Goal: Task Accomplishment & Management: Manage account settings

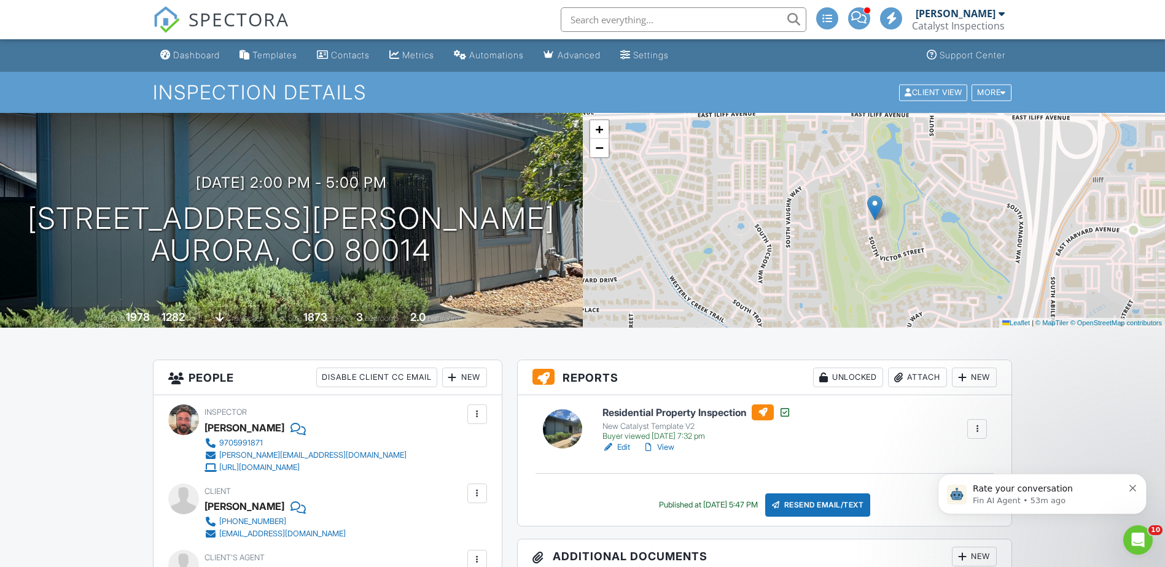
click at [350, 56] on div "Contacts" at bounding box center [350, 55] width 39 height 10
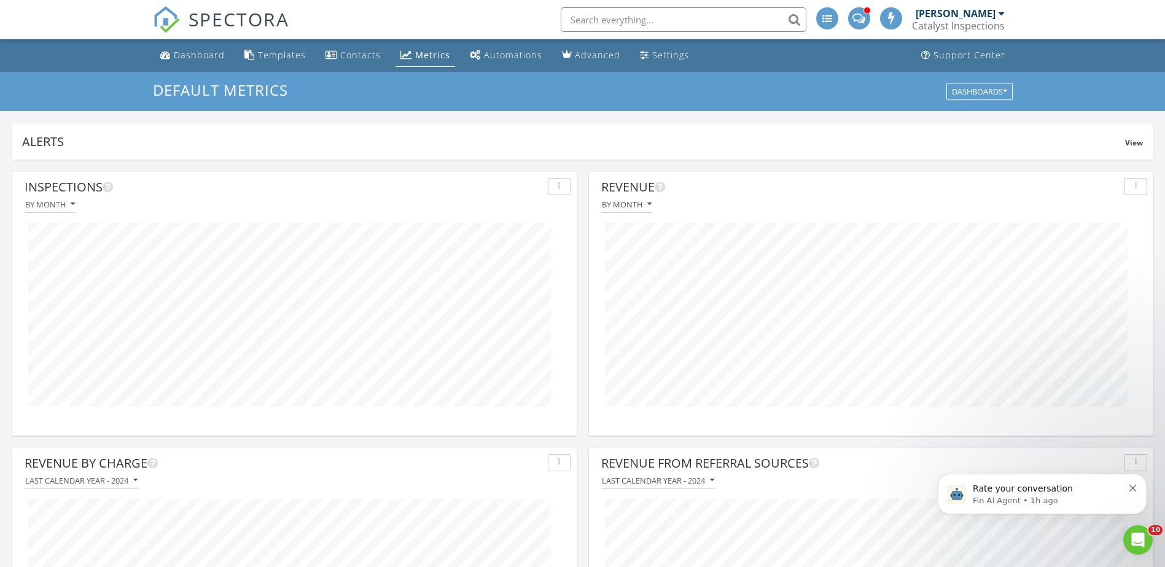
click at [209, 53] on div "Dashboard" at bounding box center [199, 55] width 51 height 12
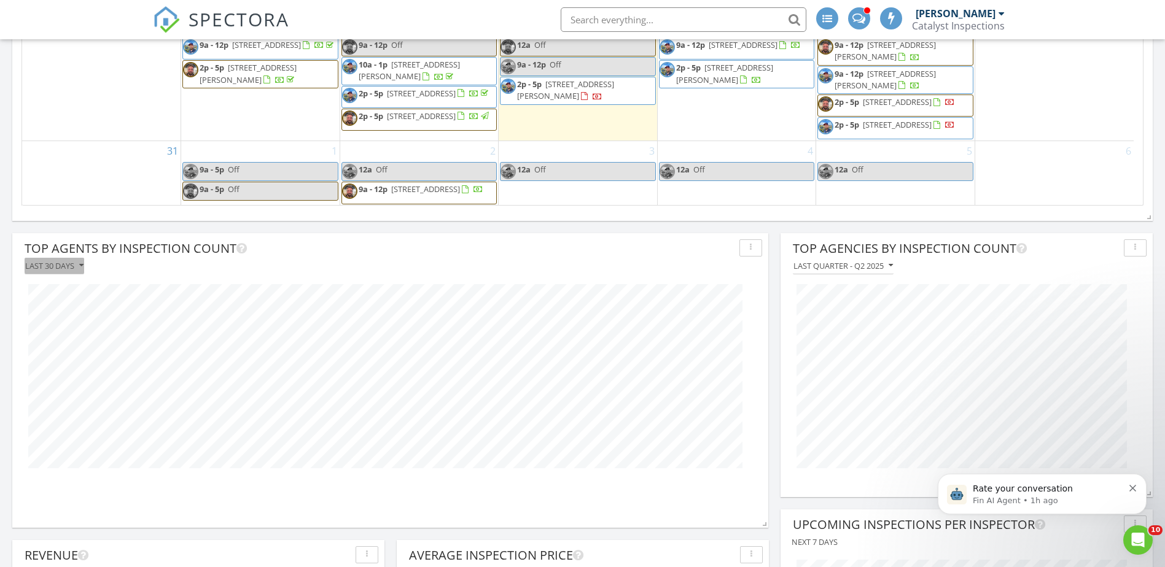
click at [50, 262] on div "Last 30 days" at bounding box center [54, 266] width 58 height 9
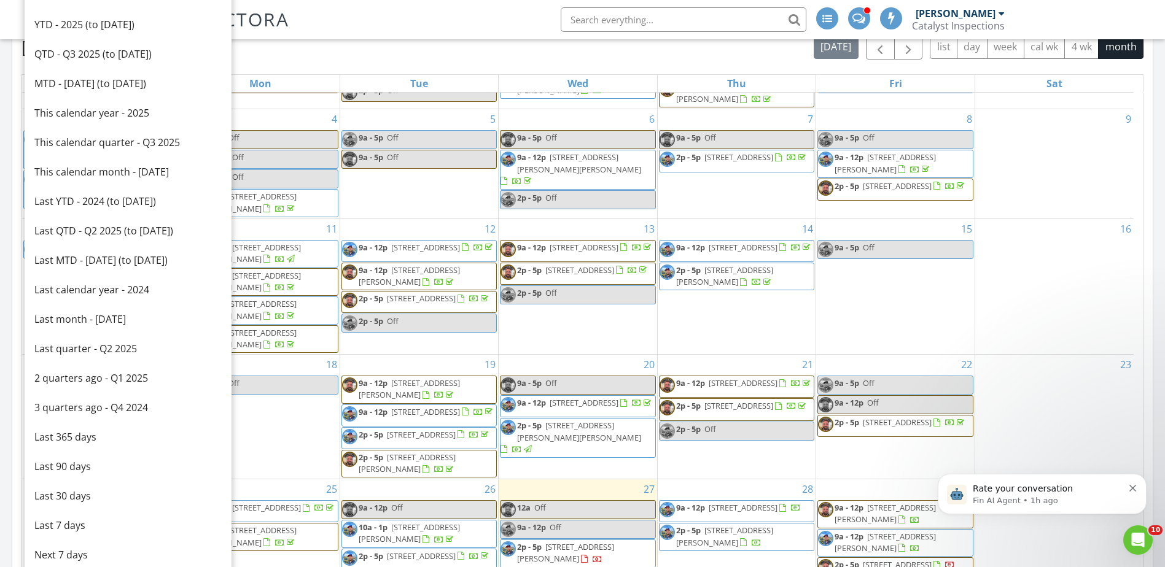
click at [78, 24] on div "YTD - 2025 (to [DATE])" at bounding box center [127, 24] width 187 height 15
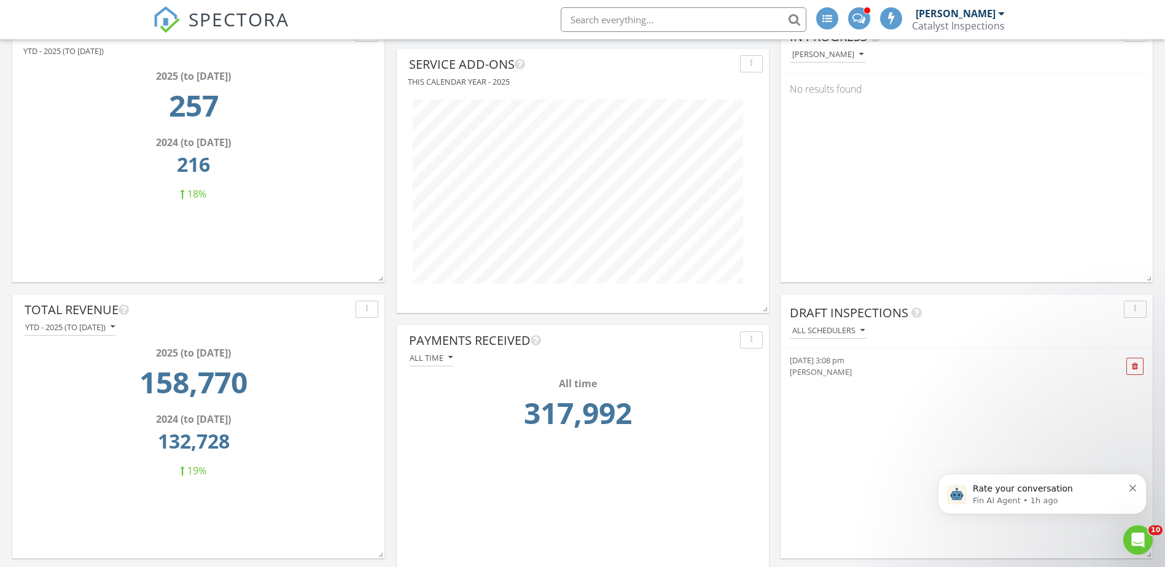
scroll to position [1904, 0]
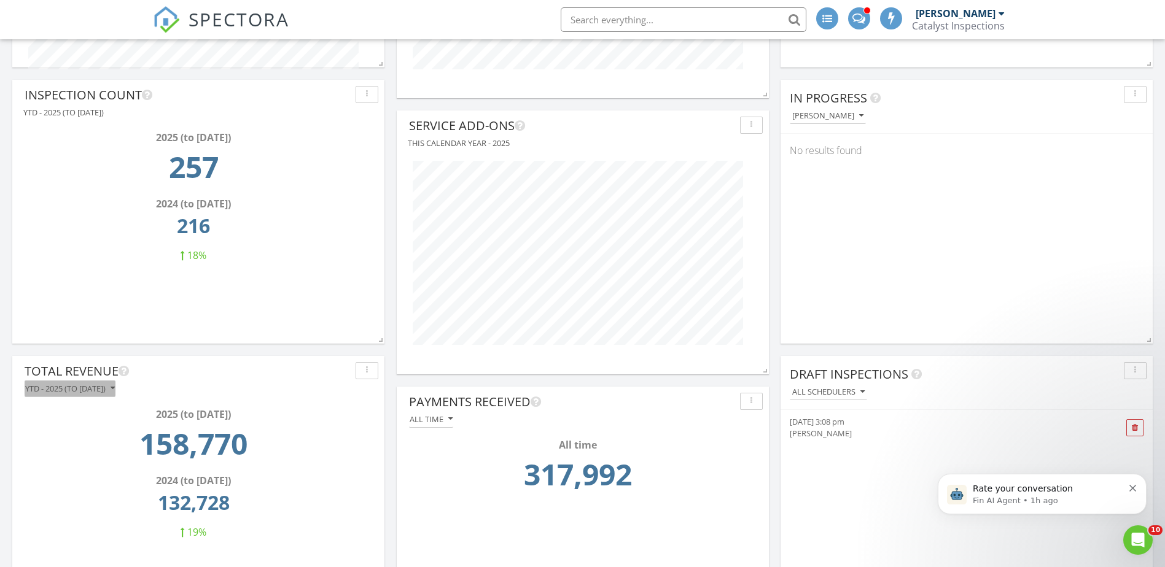
click at [115, 387] on div "YTD - 2025 (to [DATE])" at bounding box center [70, 388] width 90 height 9
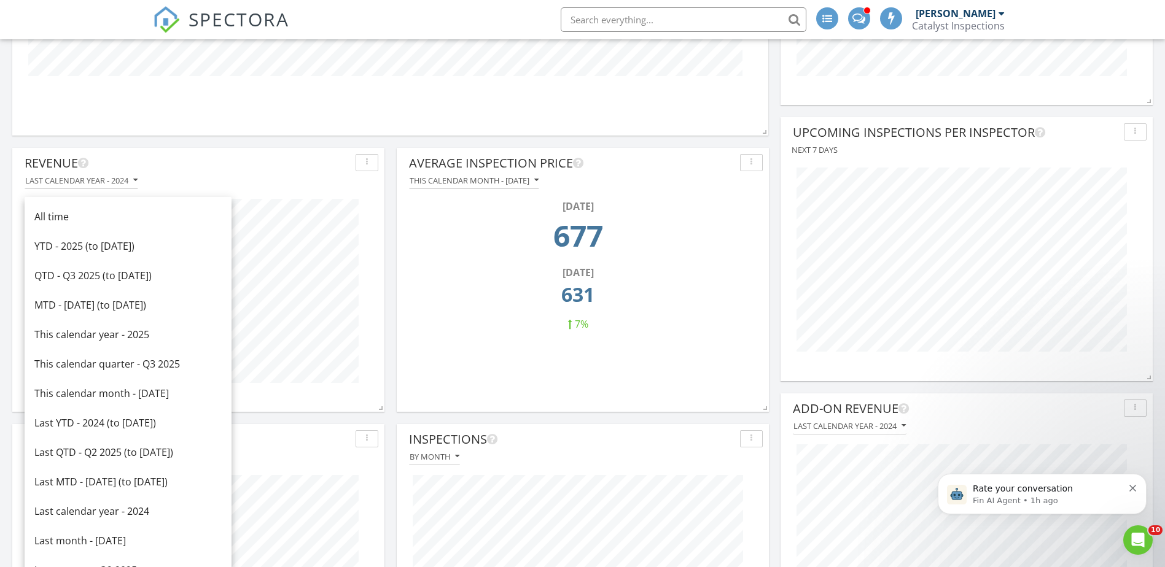
scroll to position [1290, 0]
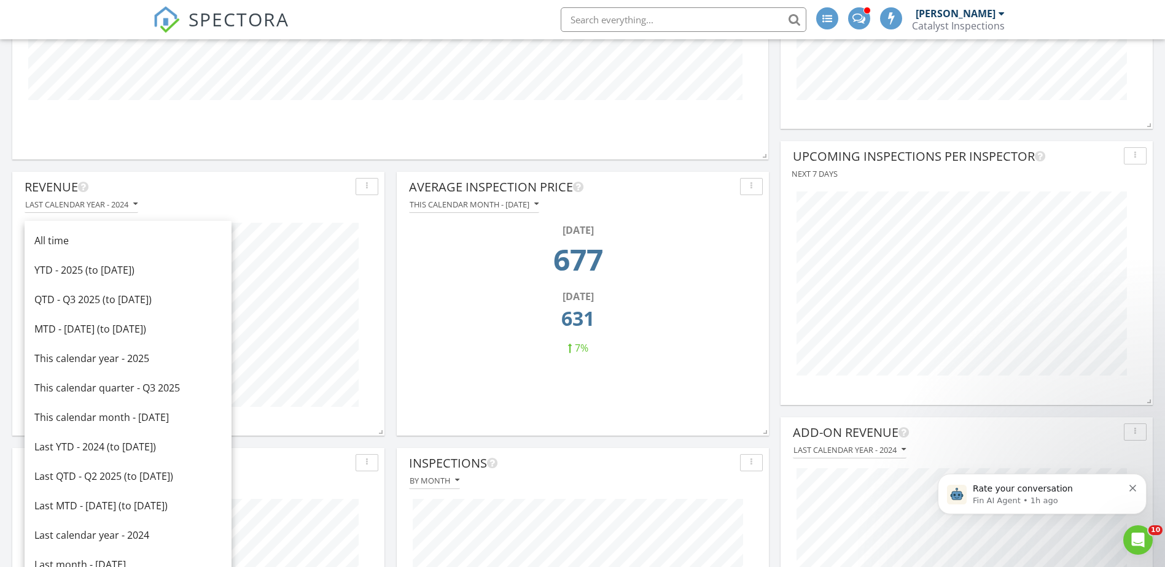
click at [52, 448] on div "Last YTD - 2024 (to Aug 27th)" at bounding box center [127, 447] width 187 height 15
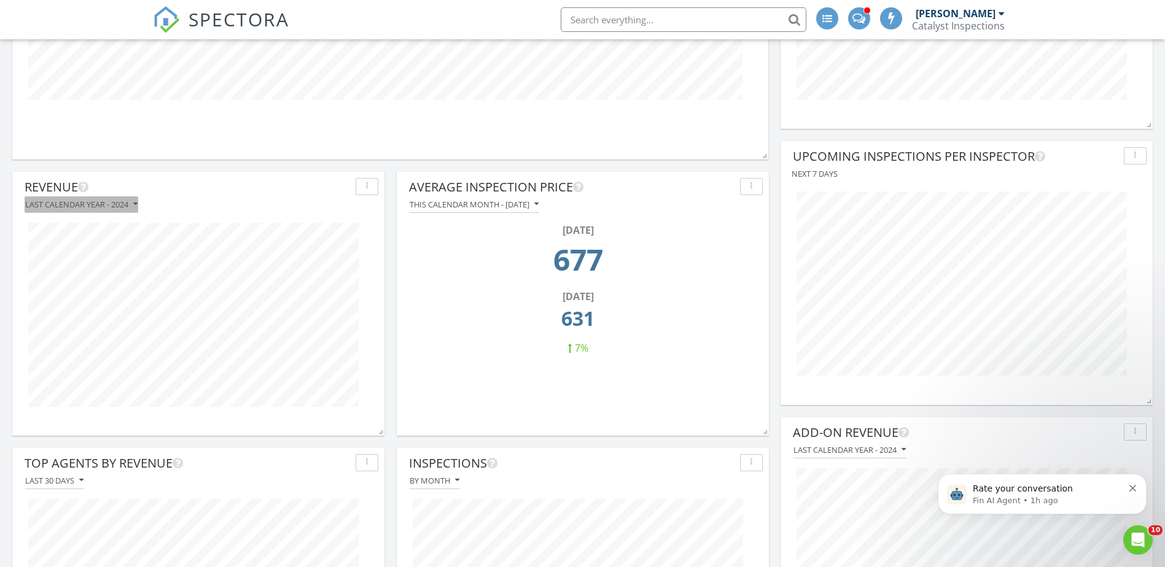
click at [130, 203] on div "Last calendar year - 2024" at bounding box center [81, 204] width 112 height 9
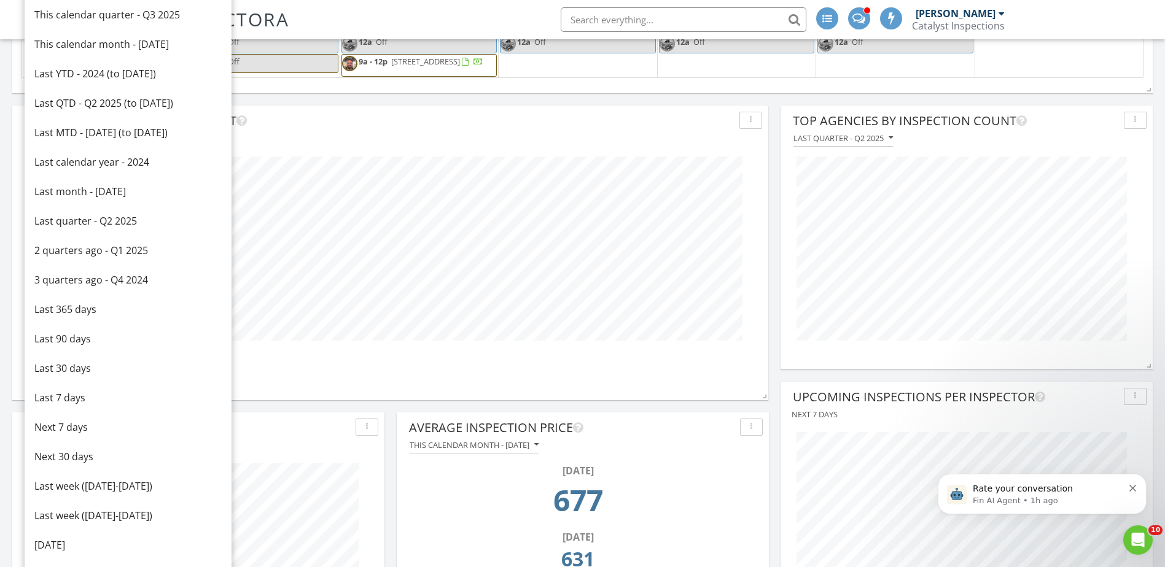
scroll to position [1044, 0]
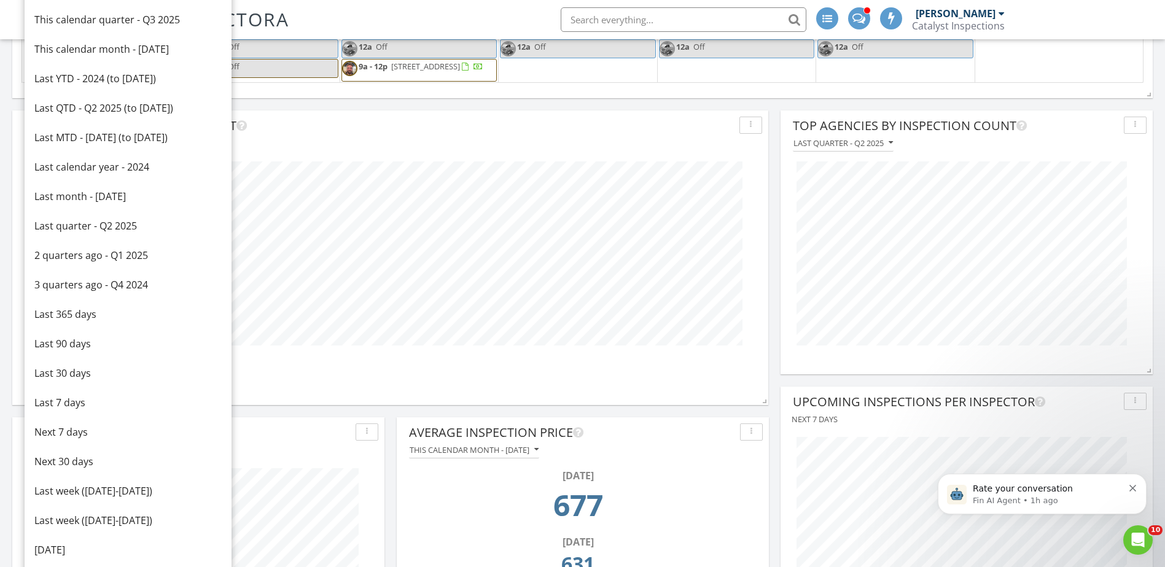
click at [76, 168] on div "Last calendar year - 2024" at bounding box center [127, 167] width 187 height 15
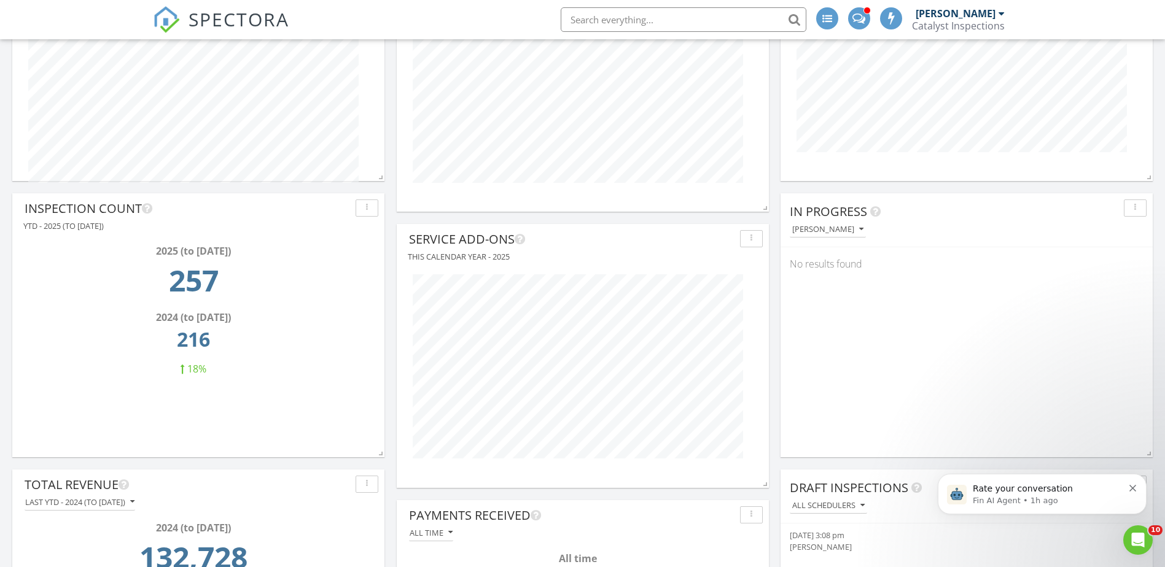
scroll to position [2027, 0]
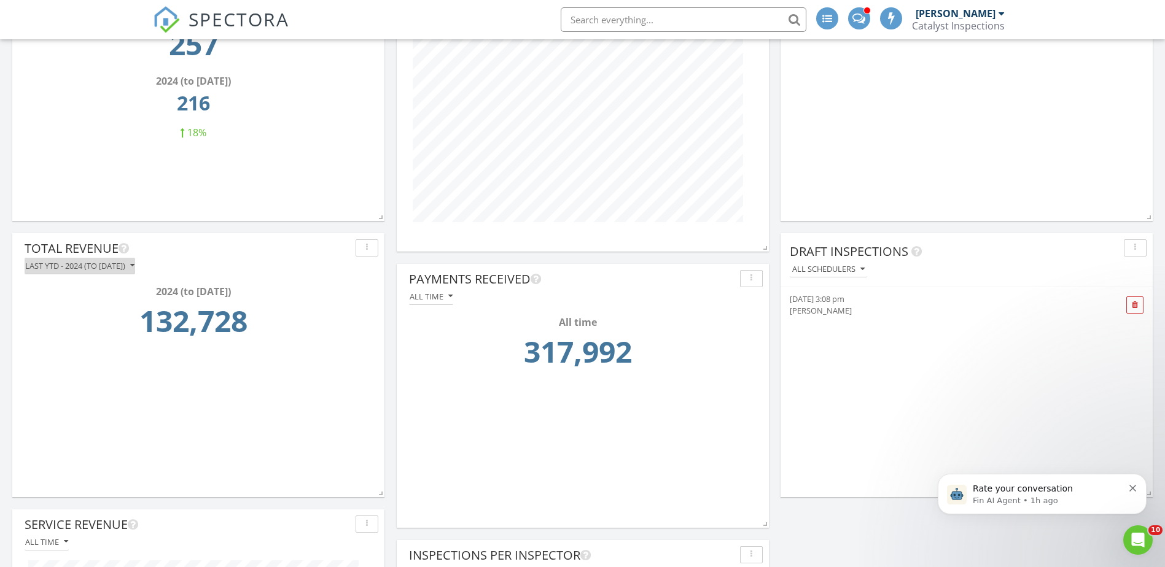
click at [134, 265] on div "Last YTD - 2024 (to [DATE])" at bounding box center [79, 266] width 109 height 9
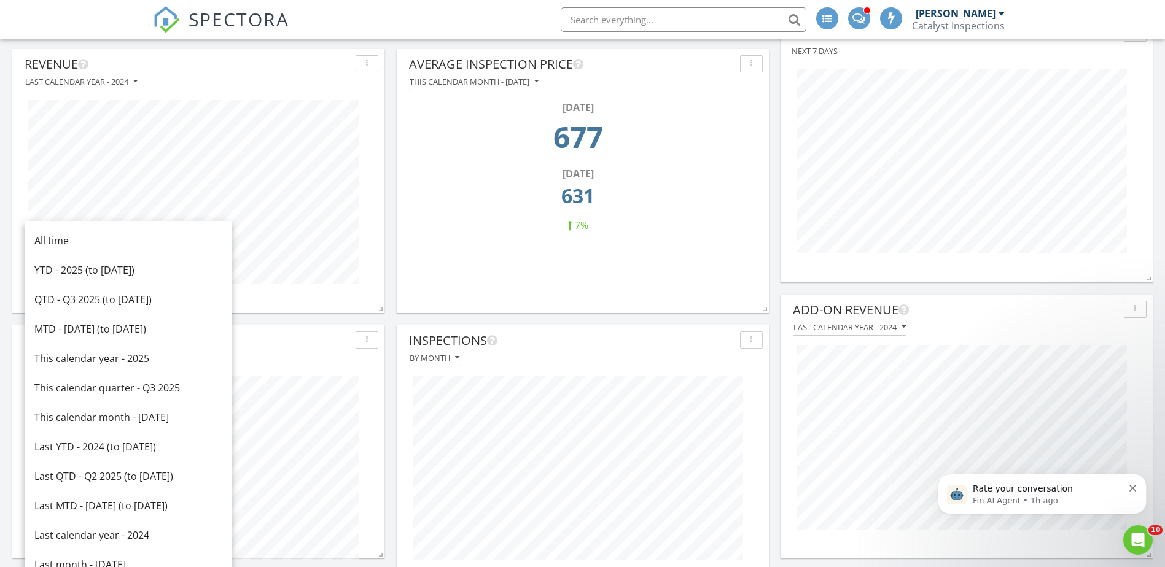
scroll to position [1474, 0]
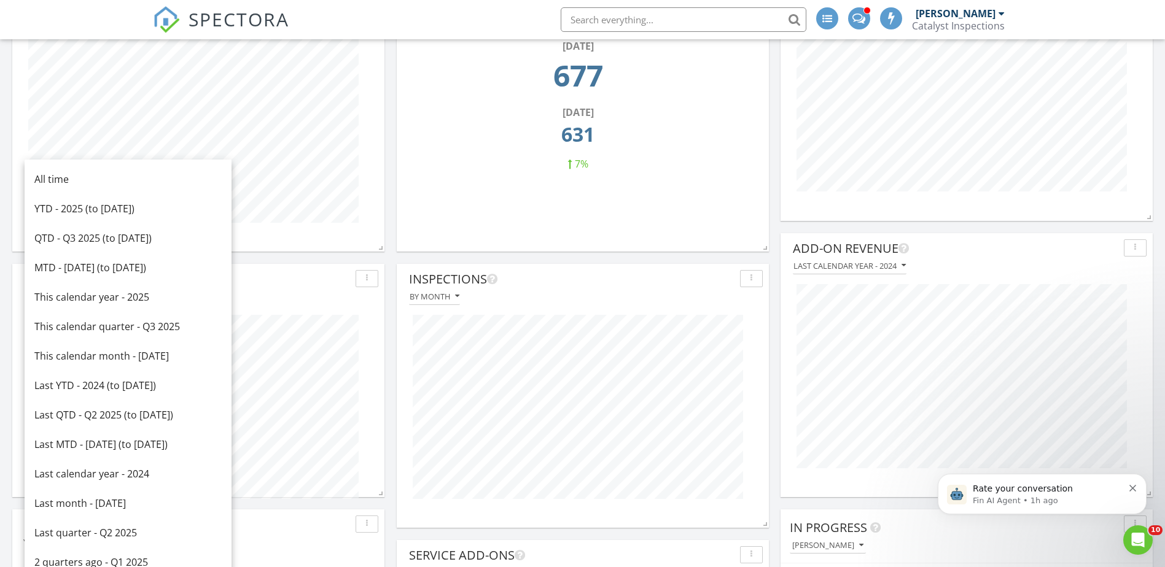
click at [106, 471] on div "Last calendar year - 2024" at bounding box center [127, 474] width 187 height 15
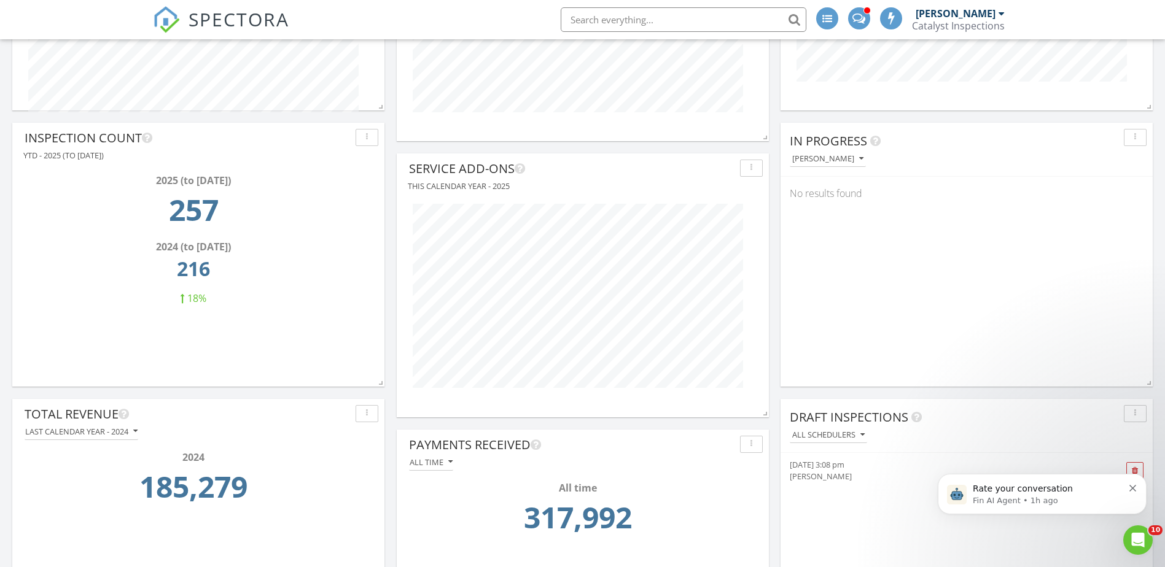
scroll to position [2027, 0]
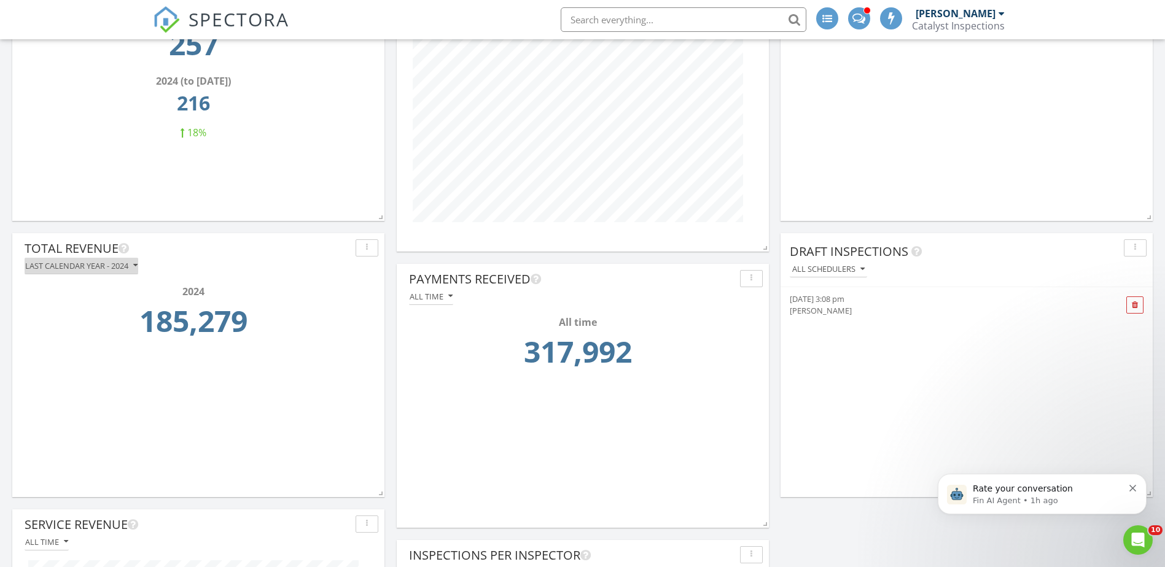
click at [134, 268] on icon "button" at bounding box center [135, 266] width 4 height 9
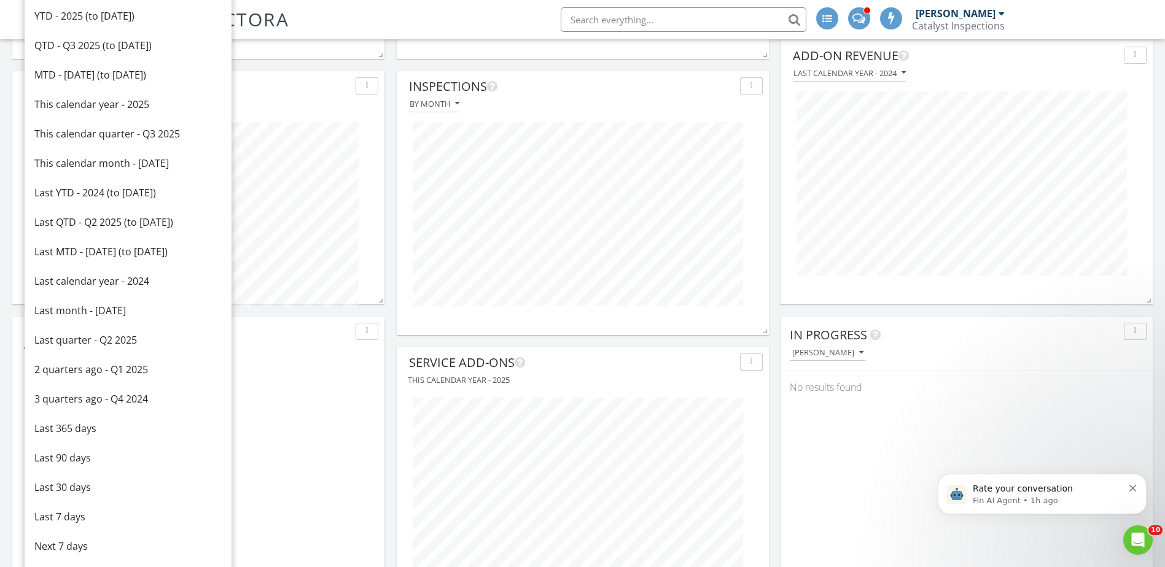
scroll to position [1658, 0]
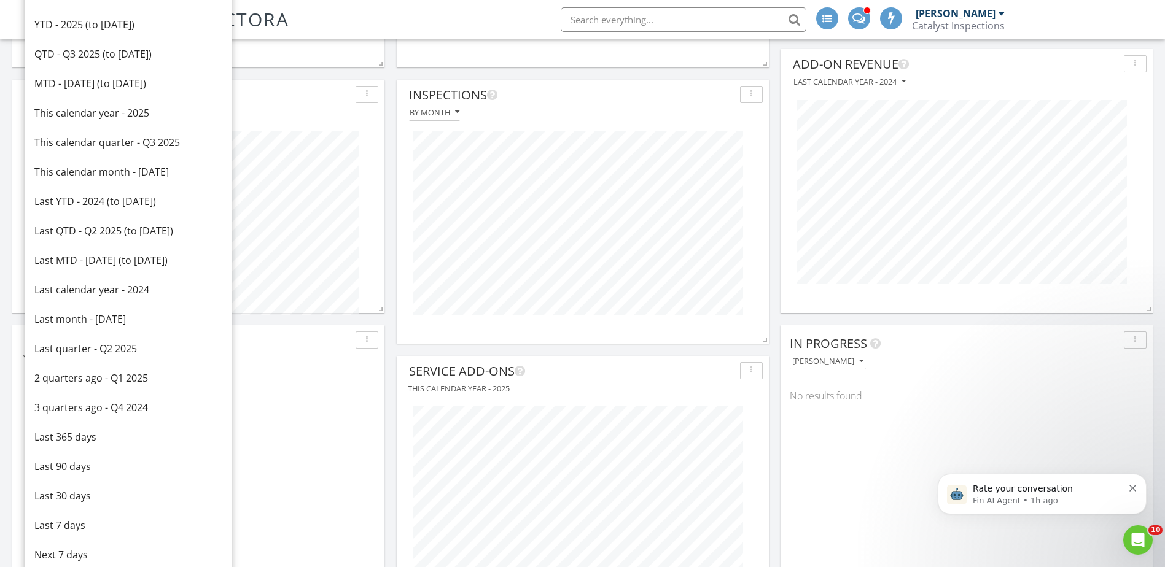
click at [118, 85] on div "MTD - [DATE] (to [DATE])" at bounding box center [127, 83] width 187 height 15
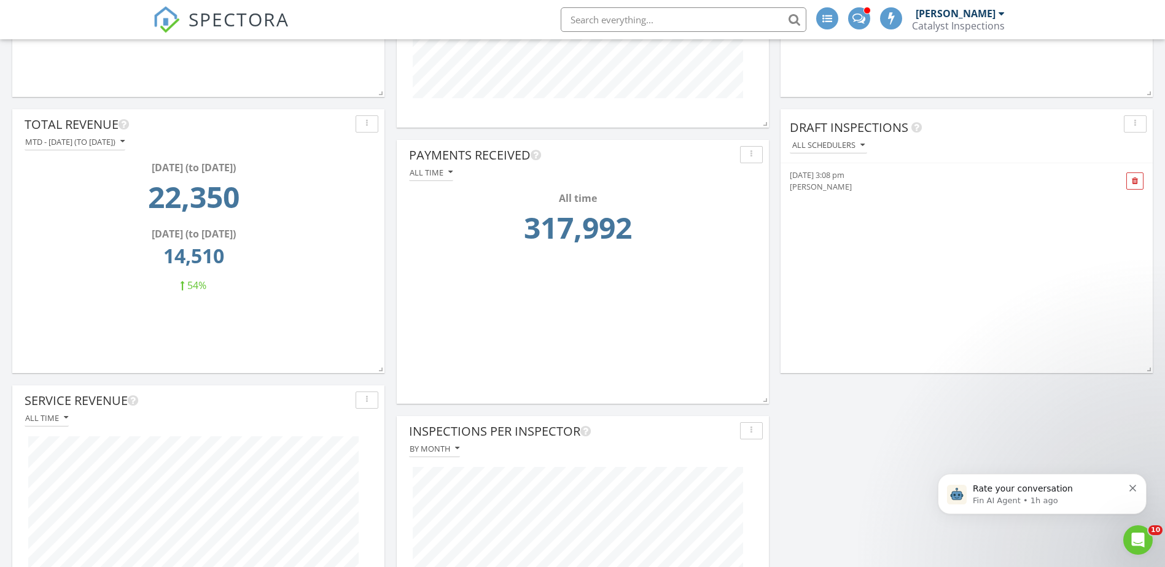
scroll to position [2149, 0]
click at [125, 143] on div "MTD - [DATE] (to [DATE])" at bounding box center [74, 143] width 99 height 9
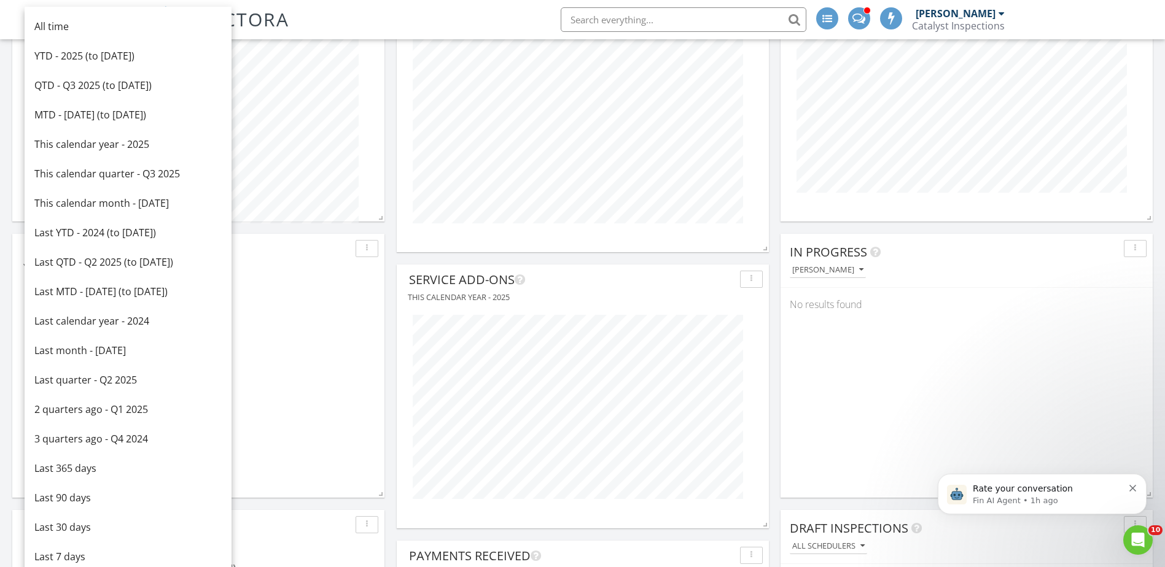
scroll to position [1719, 0]
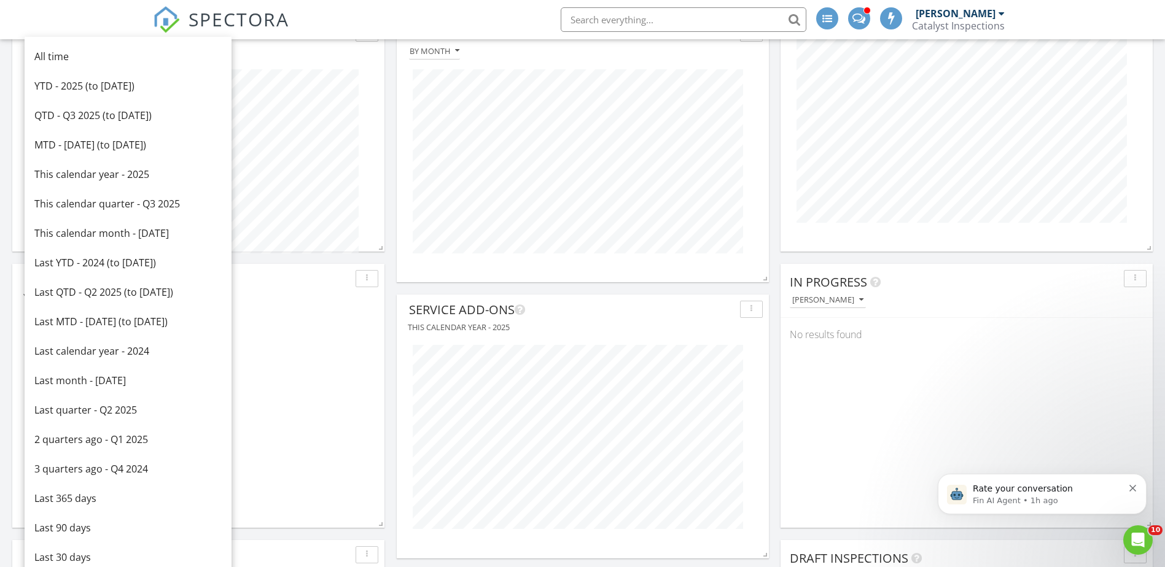
click at [85, 87] on div "YTD - 2025 (to [DATE])" at bounding box center [127, 86] width 187 height 15
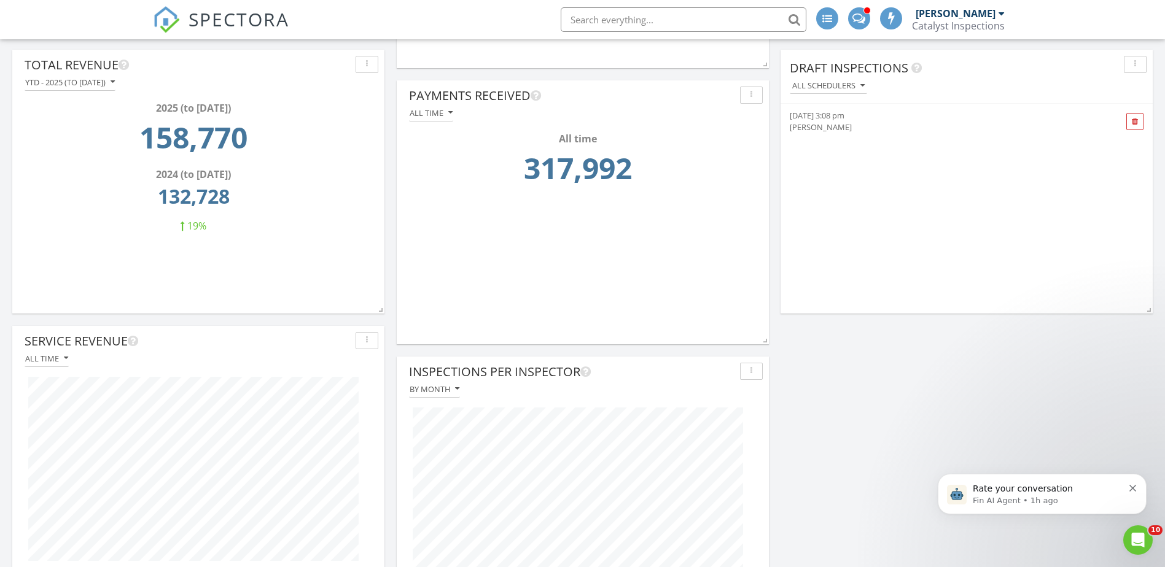
scroll to position [2211, 0]
click at [115, 84] on div "YTD - 2025 (to [DATE])" at bounding box center [70, 81] width 90 height 9
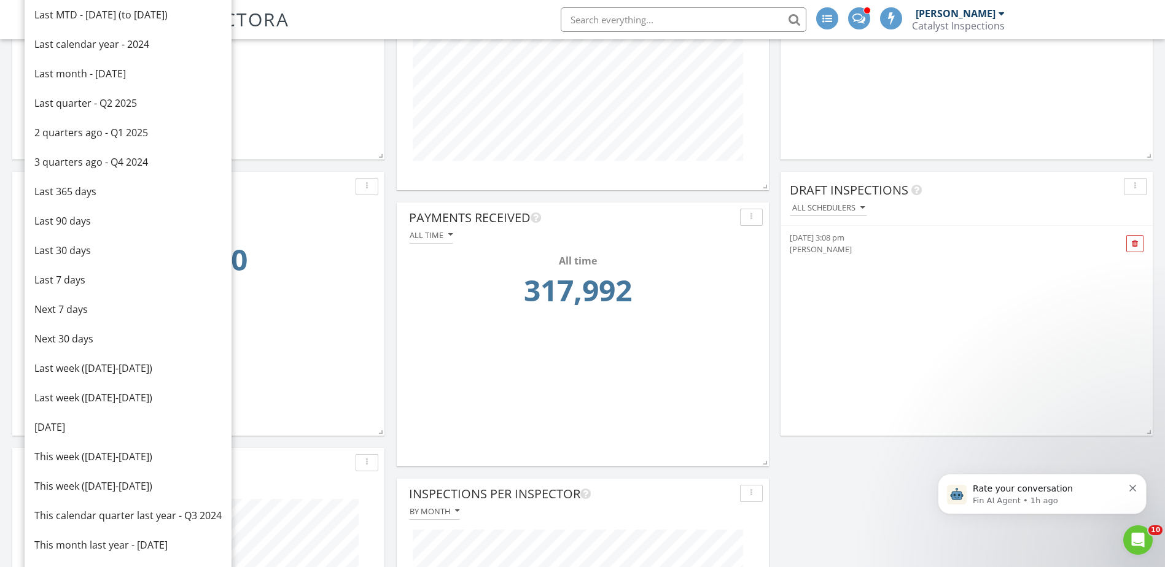
scroll to position [2027, 0]
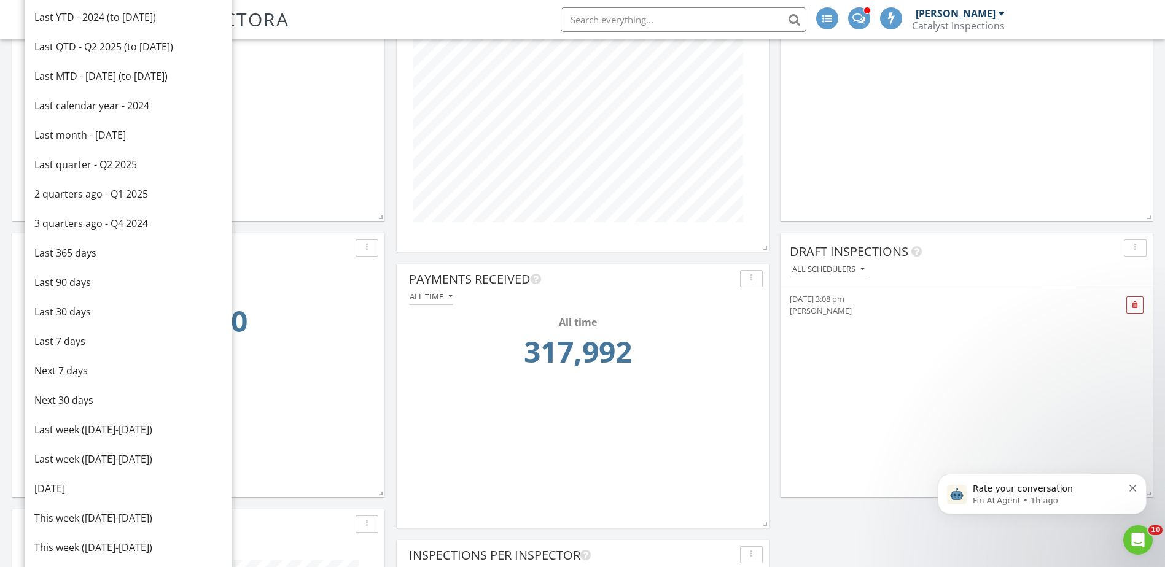
click at [78, 135] on div "Last month - [DATE]" at bounding box center [127, 135] width 187 height 15
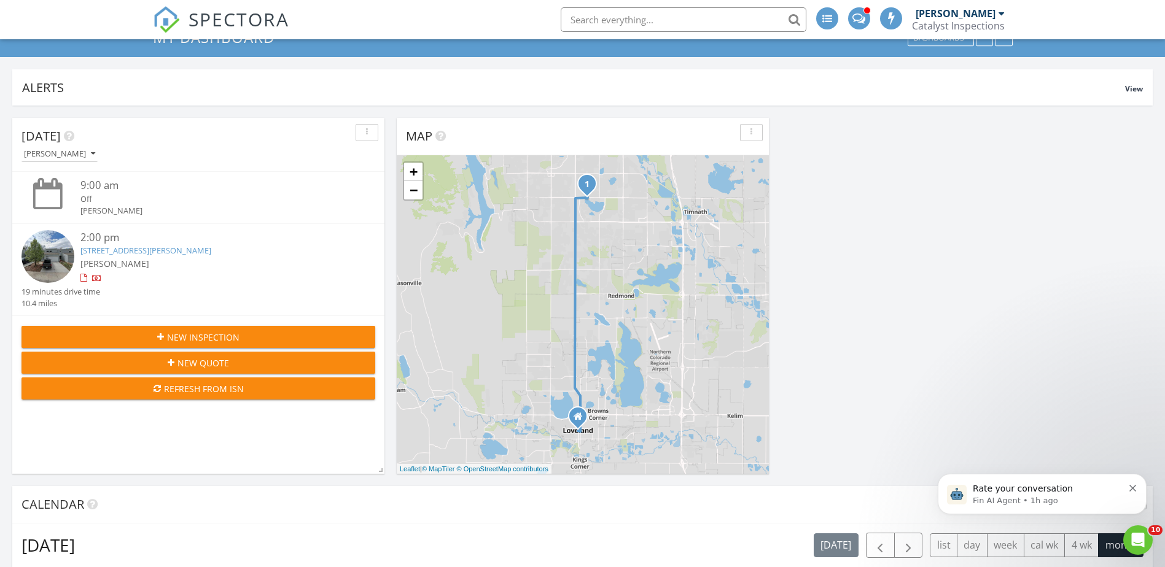
scroll to position [0, 0]
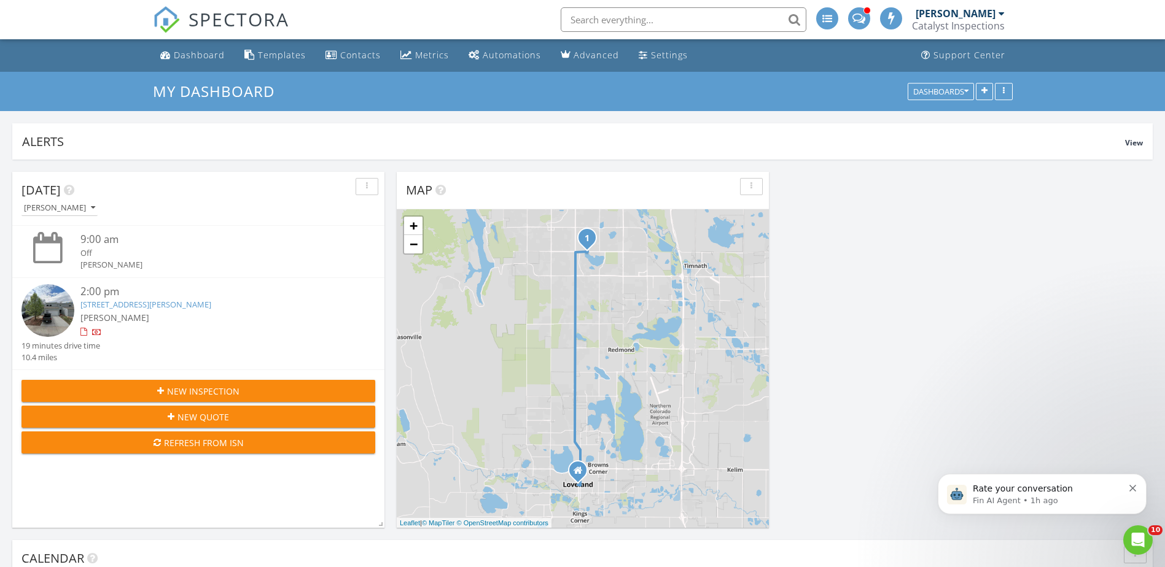
click at [437, 55] on div "Metrics" at bounding box center [432, 55] width 34 height 12
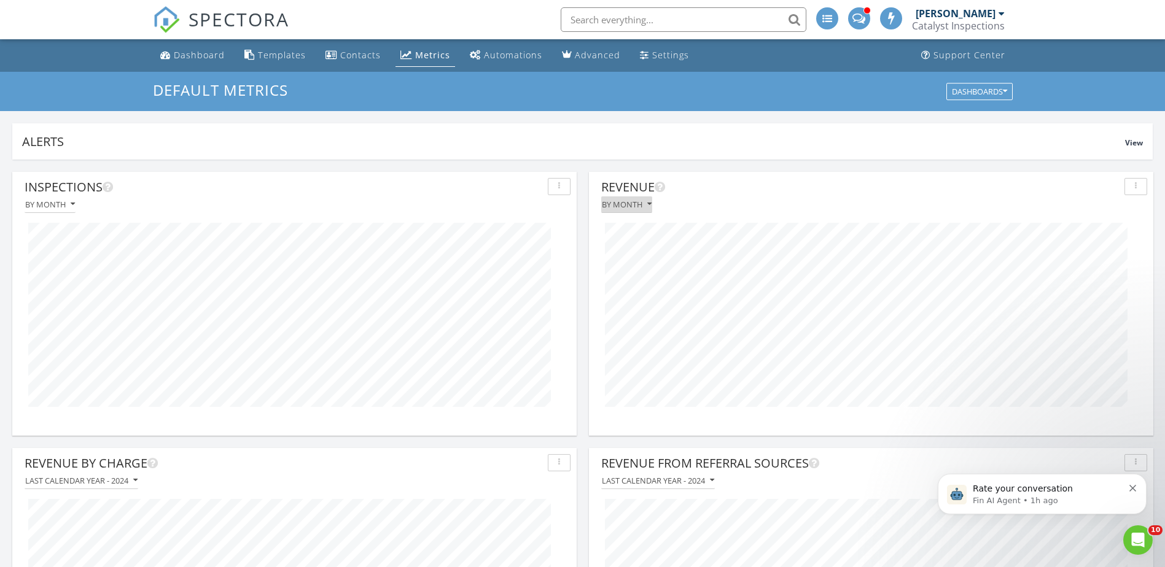
click at [646, 206] on div "By month" at bounding box center [627, 204] width 50 height 9
click at [645, 206] on div "By month" at bounding box center [627, 204] width 50 height 9
click at [206, 52] on div "Dashboard" at bounding box center [199, 55] width 51 height 12
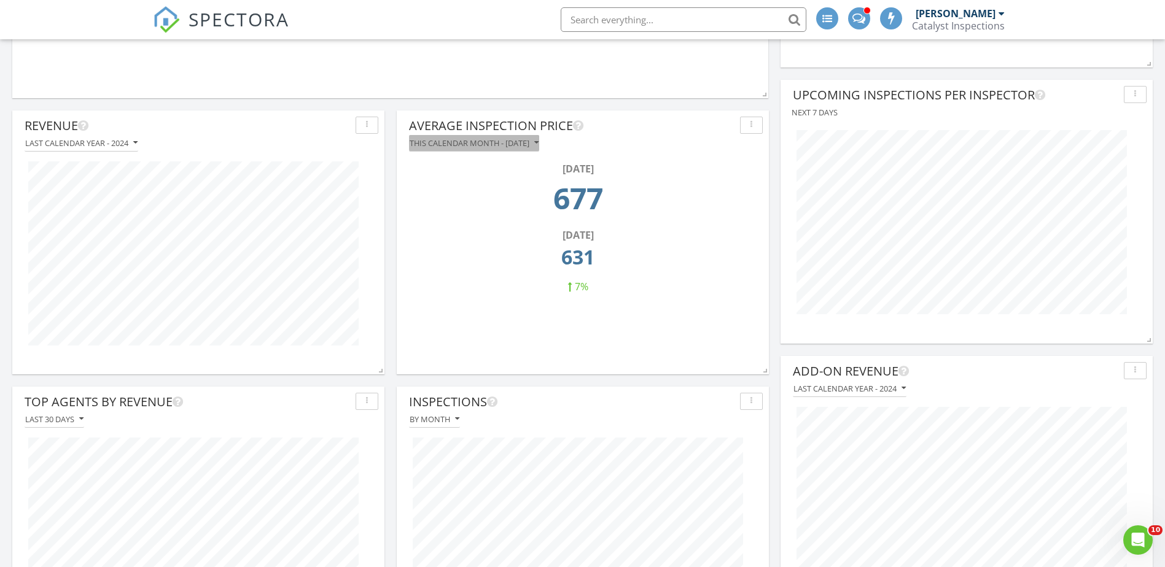
click at [493, 140] on div "This calendar month - August 2025" at bounding box center [474, 143] width 129 height 9
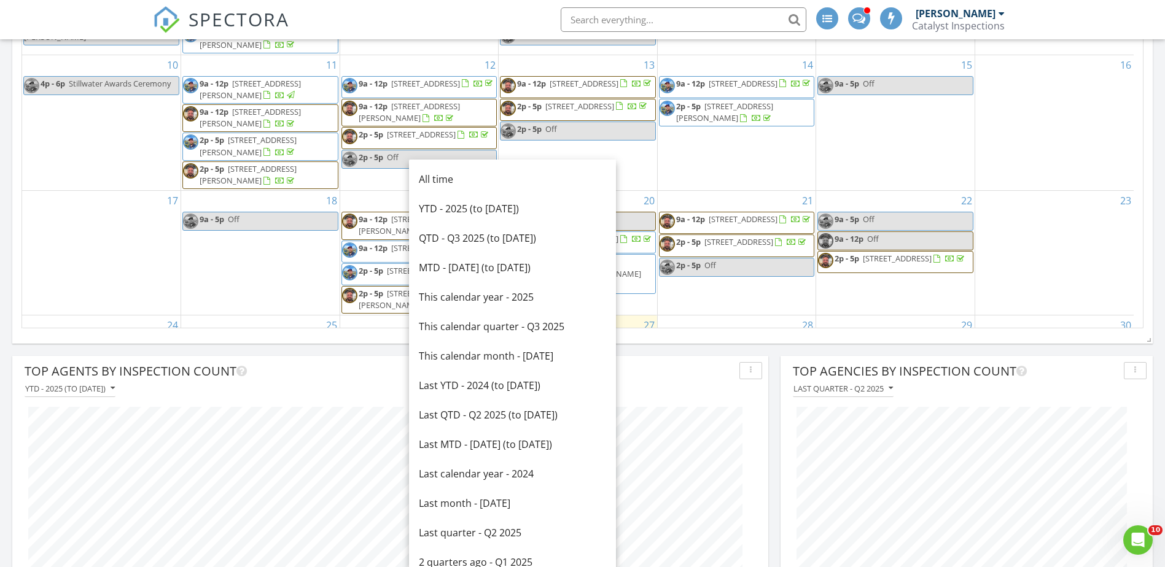
click at [488, 208] on div "YTD - 2025 (to Aug 27th)" at bounding box center [512, 208] width 187 height 15
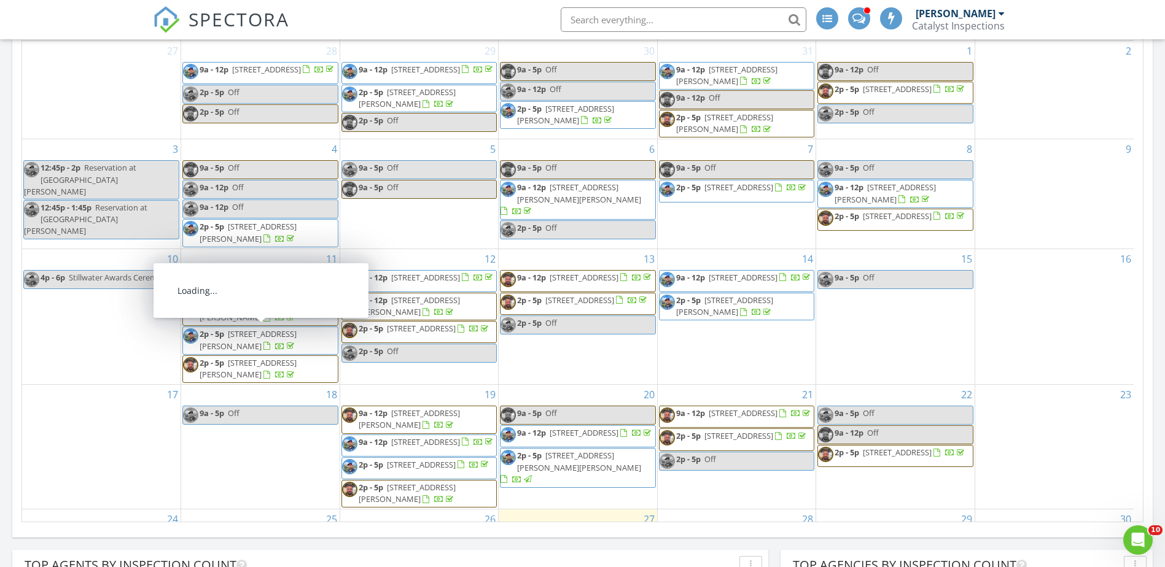
scroll to position [430, 0]
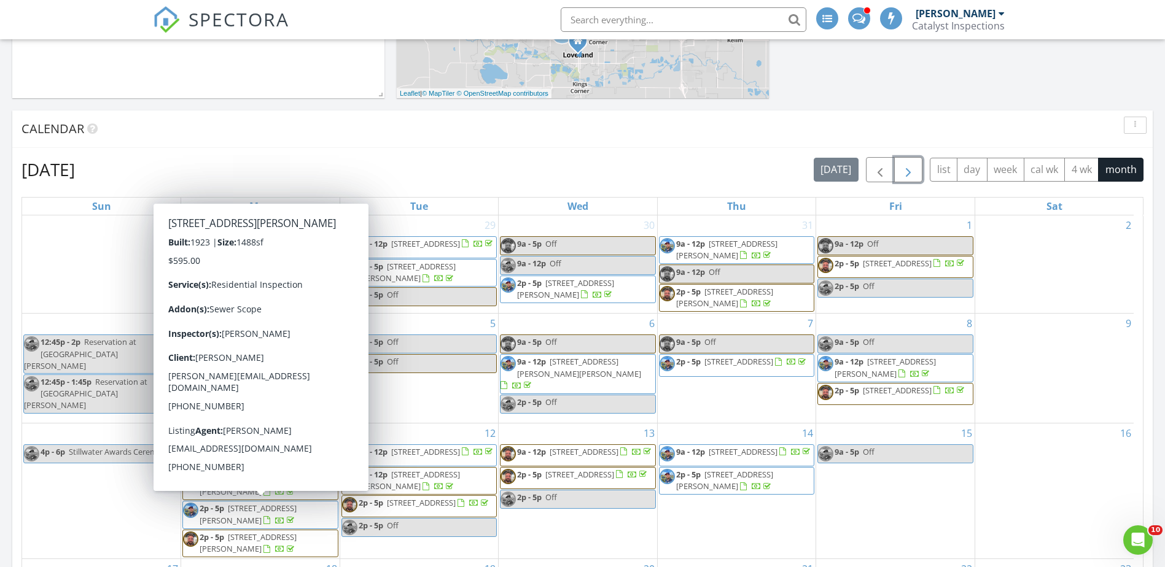
click at [905, 171] on span "button" at bounding box center [908, 170] width 15 height 15
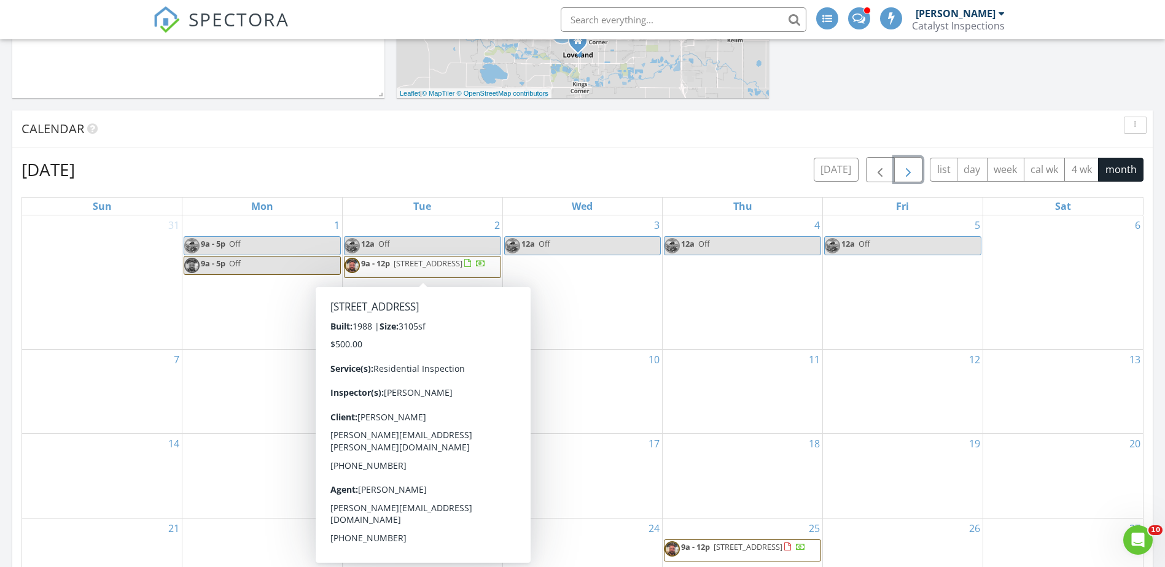
click at [444, 276] on span "9a - 12p 1605 43rd Ave, Greeley 80634" at bounding box center [415, 267] width 141 height 18
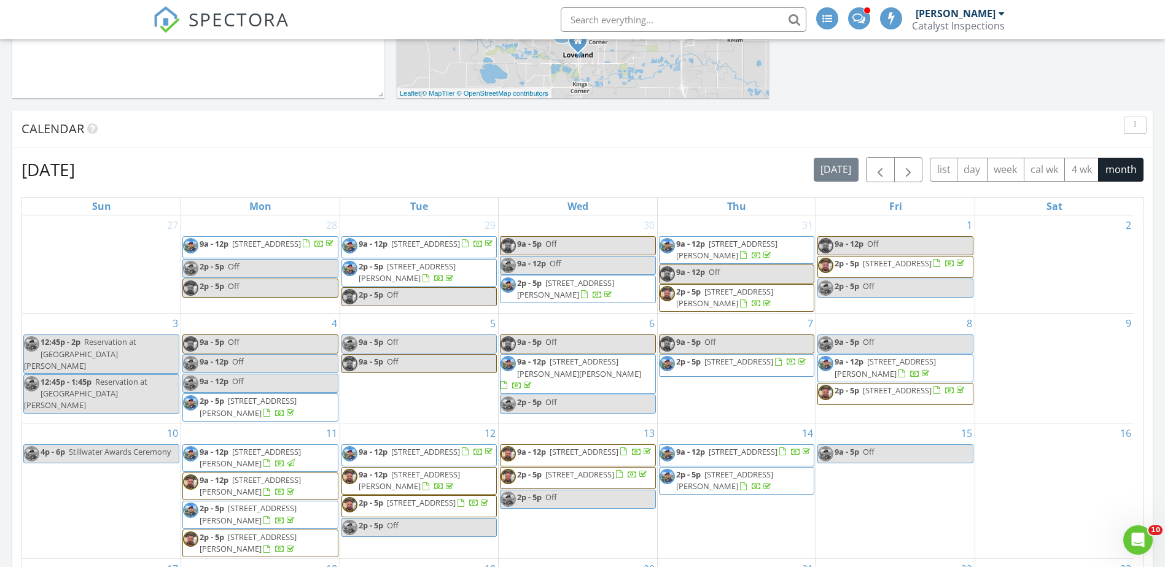
scroll to position [676, 0]
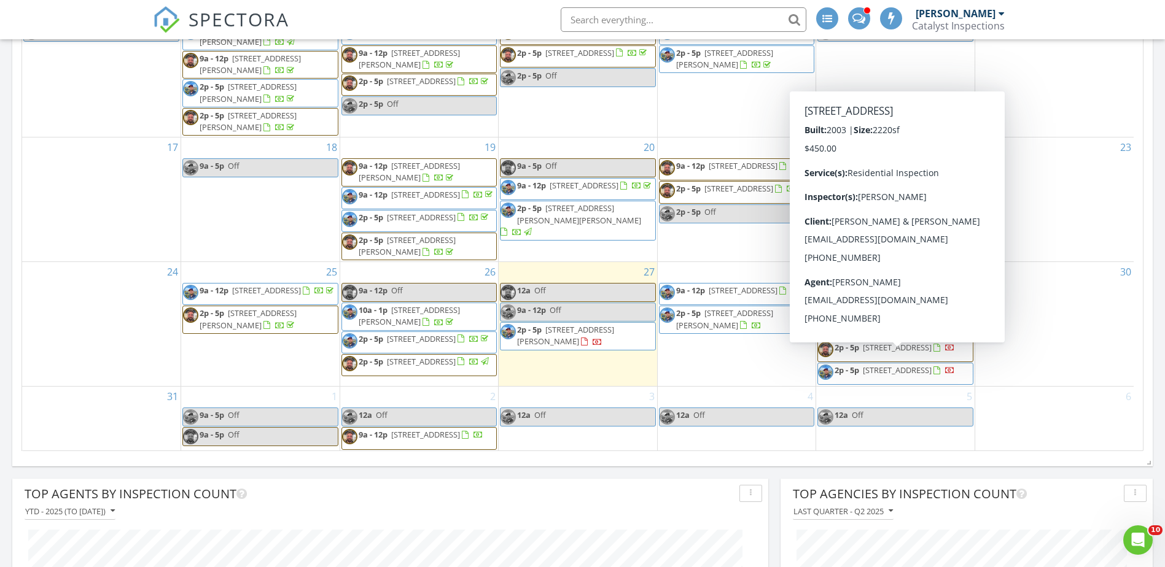
click at [895, 365] on span "3165 Sedgwick Cir, Loveland 80538" at bounding box center [897, 370] width 69 height 11
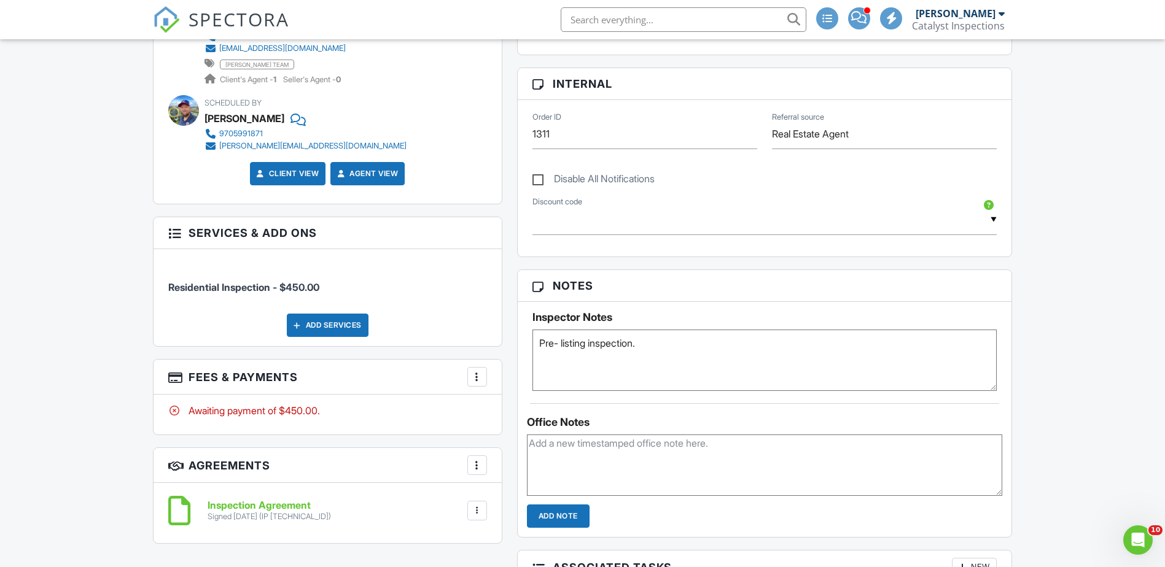
click at [561, 341] on textarea "Pre- listing inspection." at bounding box center [764, 360] width 465 height 61
click at [661, 346] on textarea "Pre-listing inspection." at bounding box center [764, 360] width 465 height 61
type textarea "Pre-listing inspection. Informed client inspector will most likely be there at …"
click at [1099, 311] on div "Dashboard Templates Contacts Metrics Automations Advanced Settings Support Cent…" at bounding box center [582, 537] width 1165 height 2101
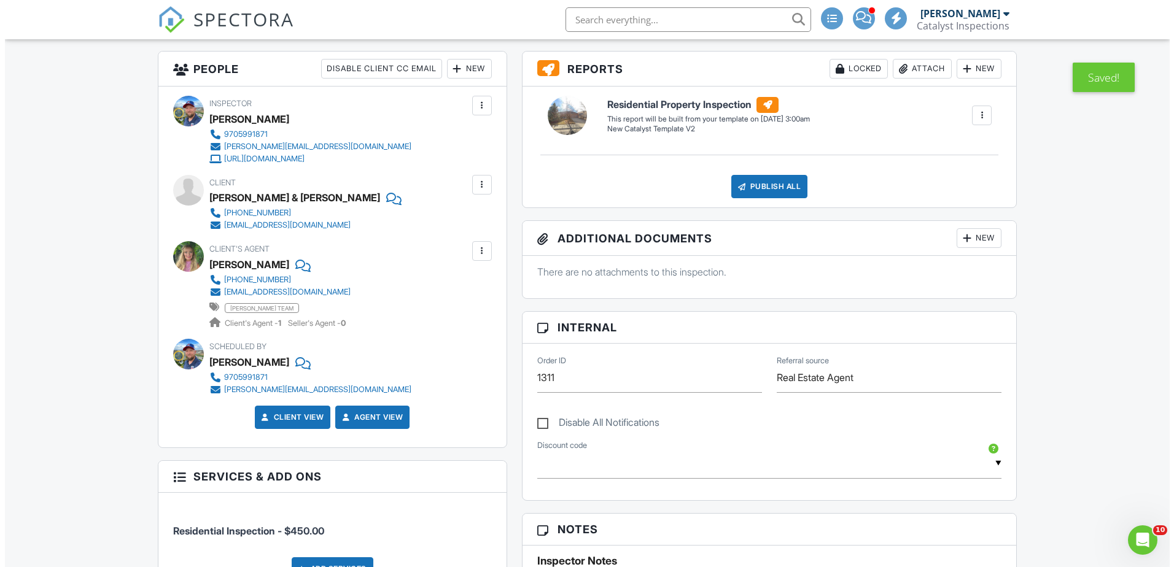
scroll to position [307, 0]
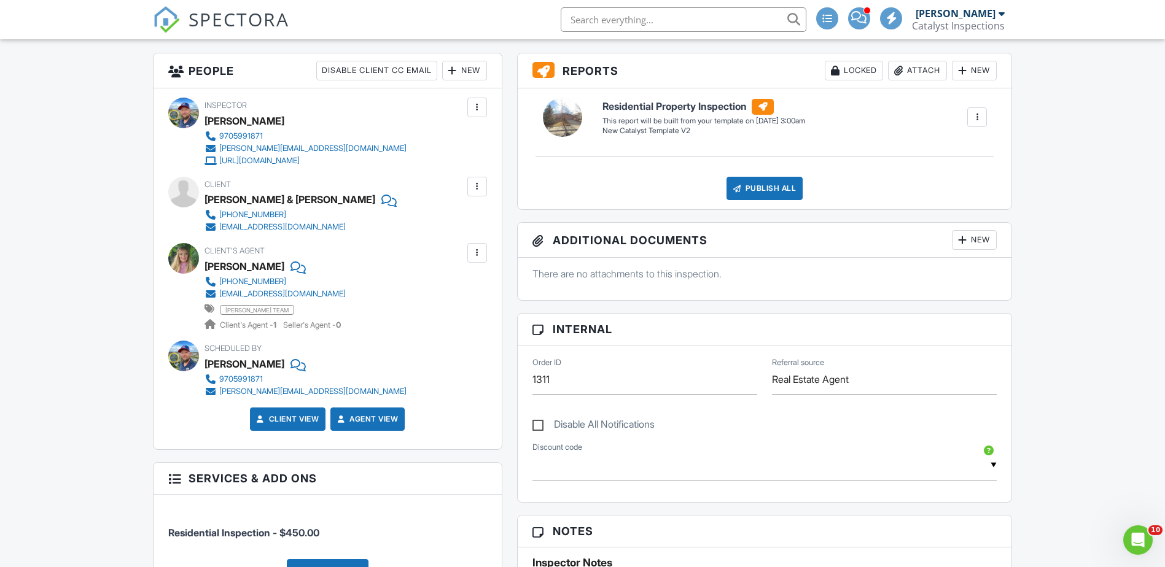
click at [476, 254] on div at bounding box center [477, 253] width 12 height 12
click at [453, 292] on li "Edit" at bounding box center [448, 290] width 63 height 31
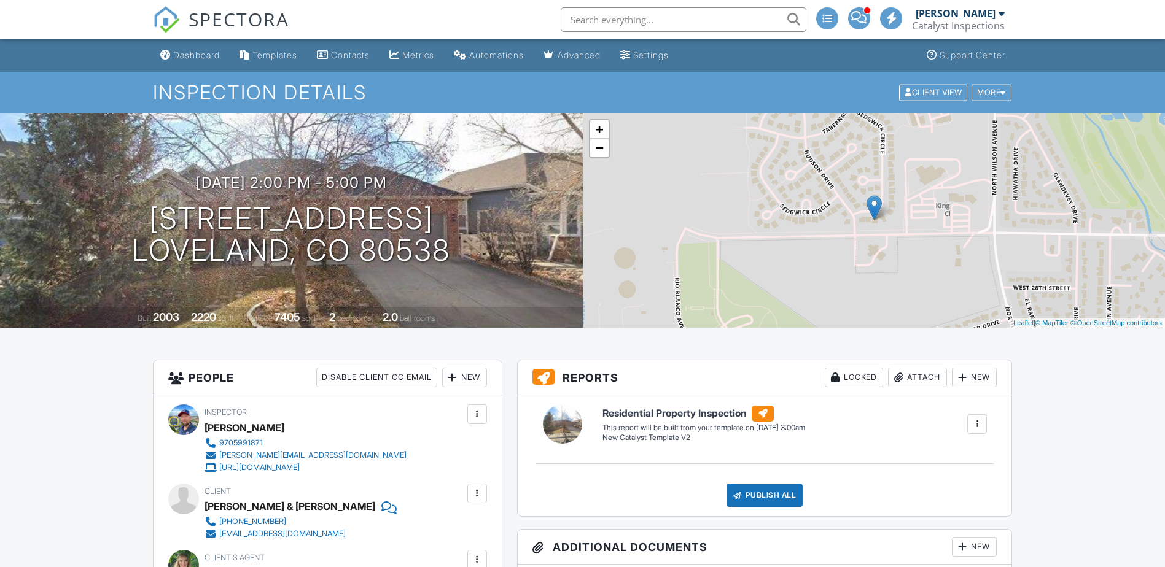
click at [203, 54] on div "Dashboard" at bounding box center [196, 55] width 47 height 10
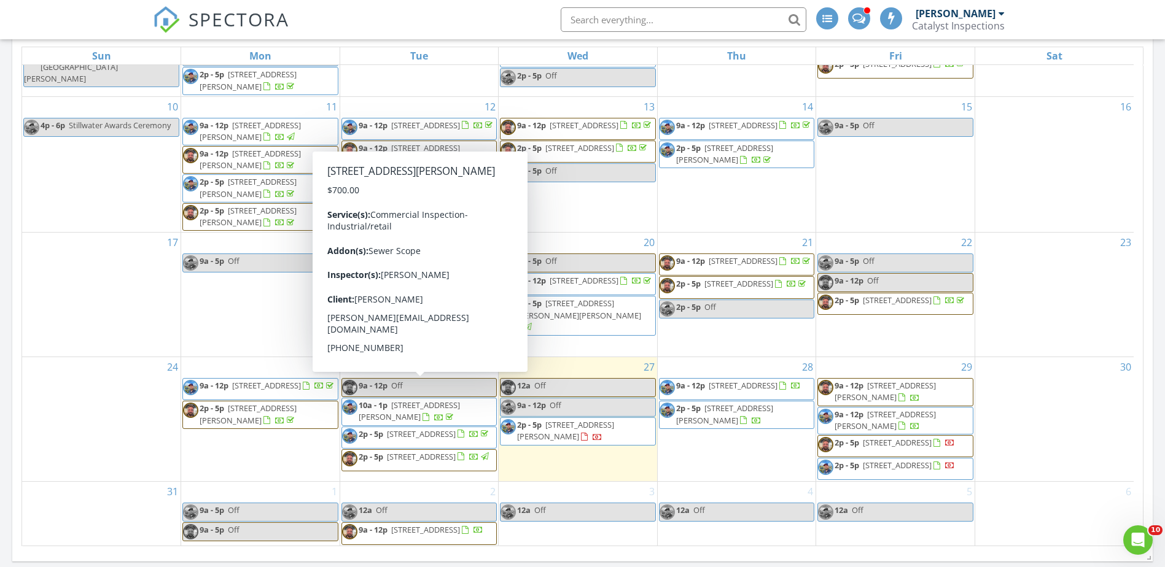
click at [453, 400] on span "10a - 1p 238 W. Elkhorn Ave , Estes Park 80517" at bounding box center [419, 412] width 155 height 24
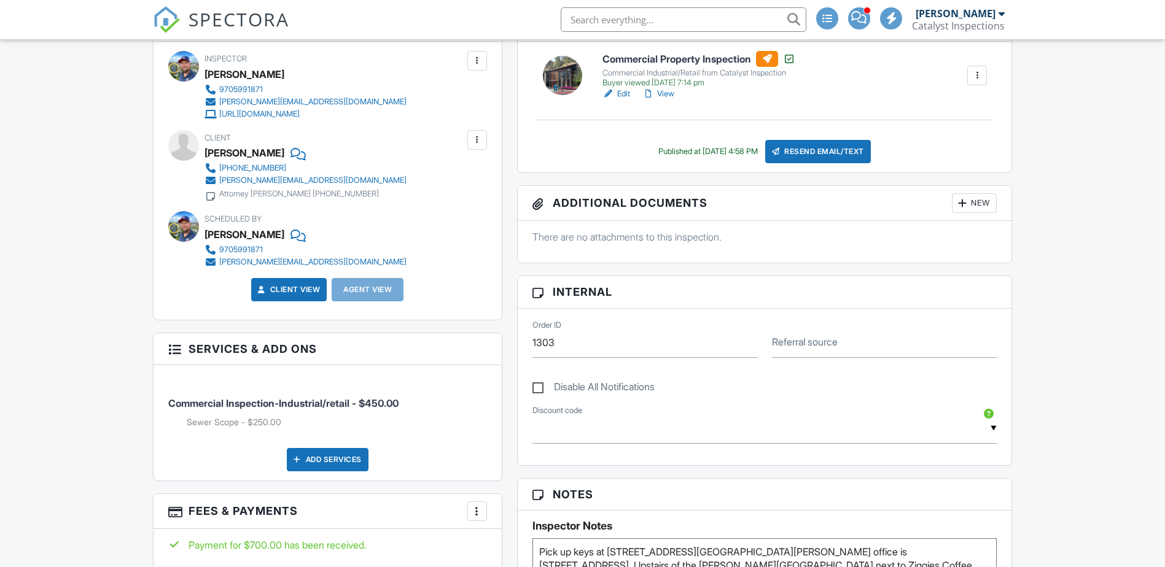
scroll to position [246, 0]
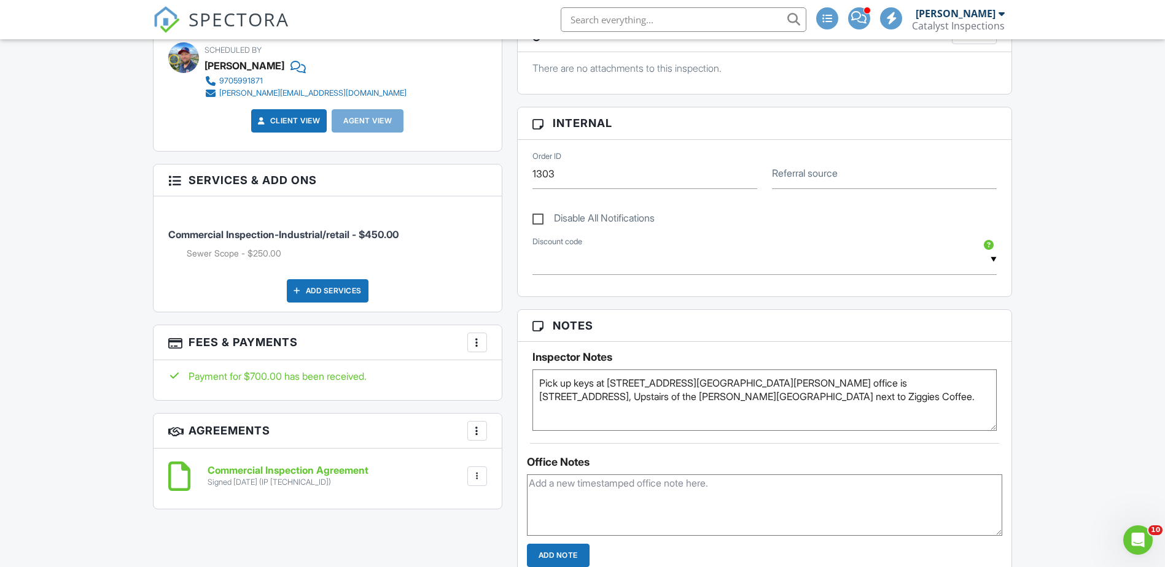
scroll to position [553, 0]
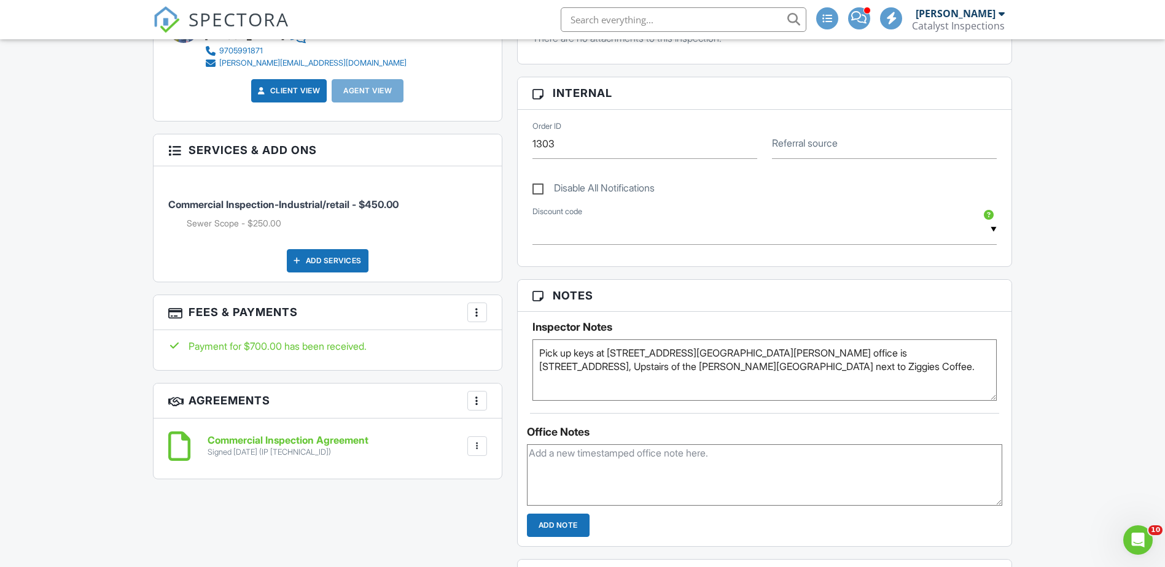
click at [551, 459] on textarea at bounding box center [765, 475] width 476 height 61
type textarea "Called LM on VM"
click at [569, 528] on input "Add Note" at bounding box center [558, 525] width 63 height 23
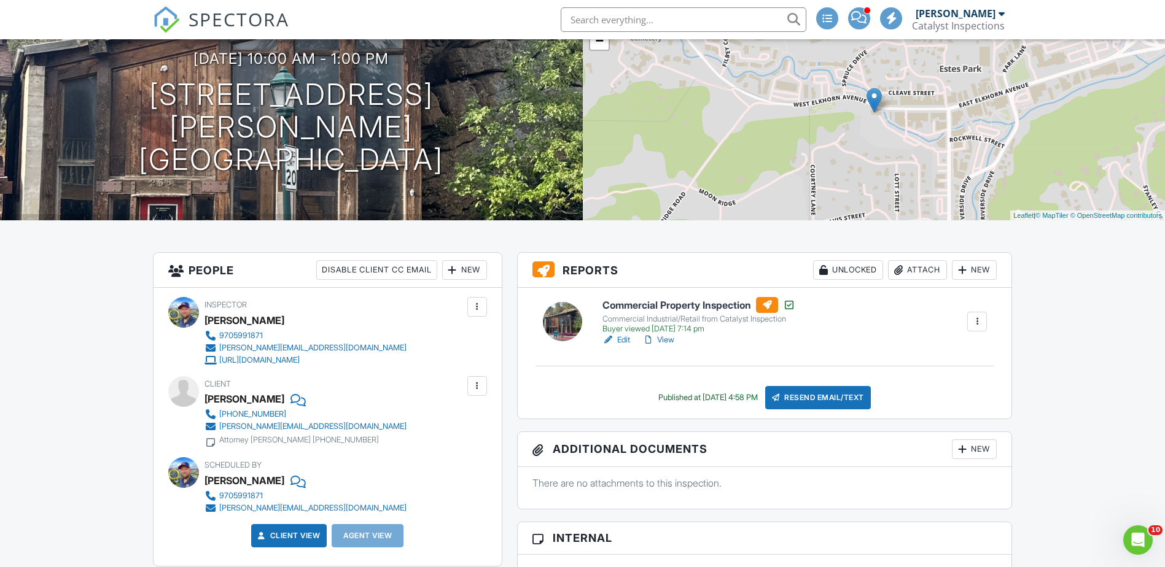
scroll to position [0, 0]
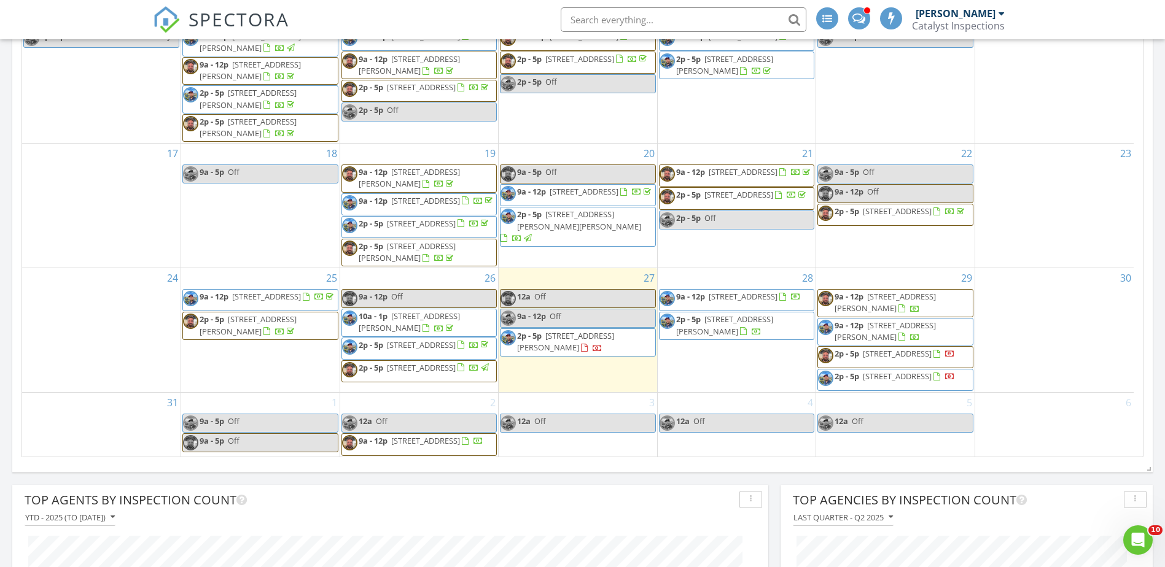
click at [439, 340] on span "2p - 5p 1010 E 3rd St, Loveland 80537" at bounding box center [416, 349] width 149 height 18
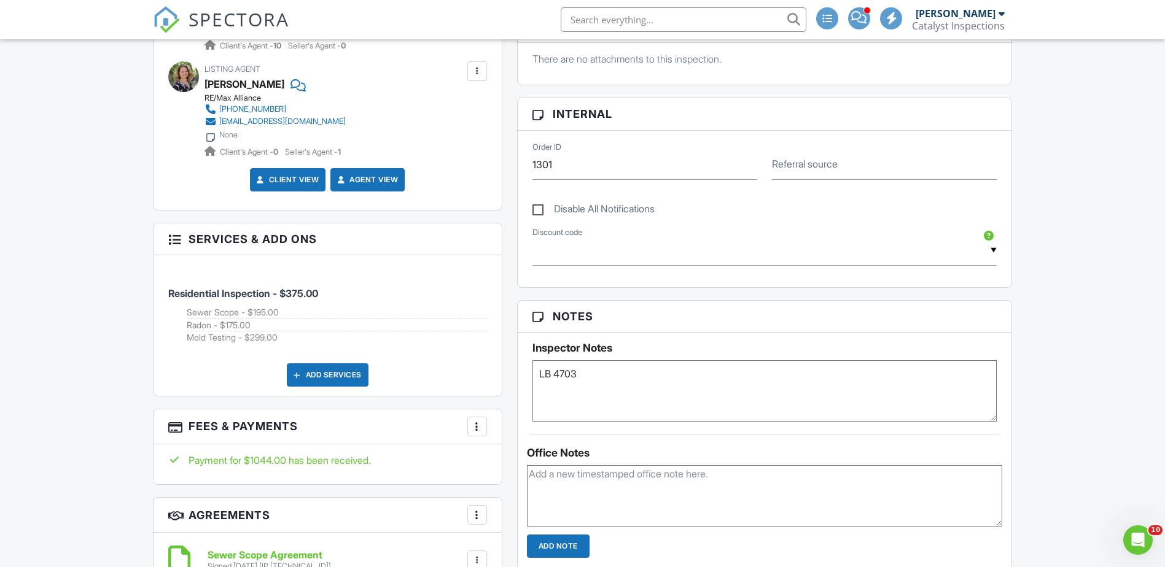
scroll to position [614, 0]
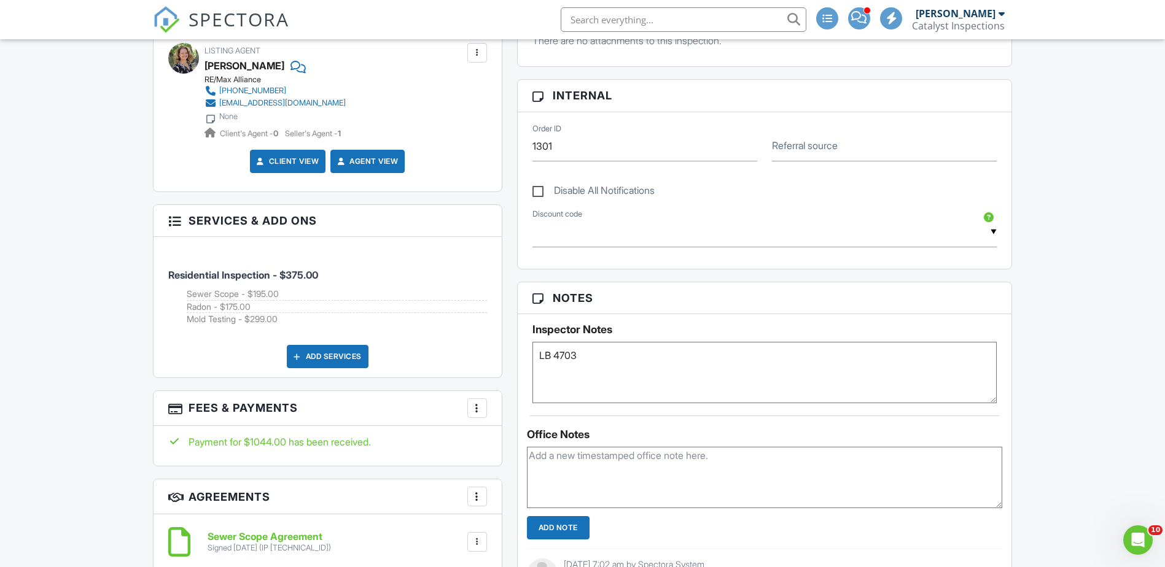
drag, startPoint x: 605, startPoint y: 464, endPoint x: 590, endPoint y: 462, distance: 16.0
click at [605, 464] on textarea at bounding box center [765, 477] width 476 height 61
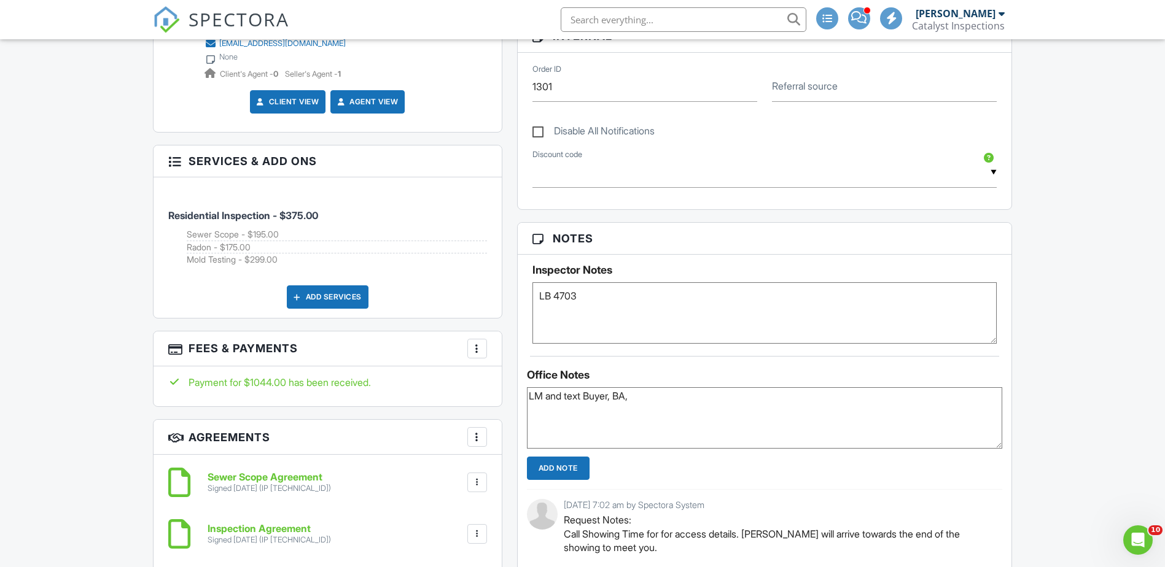
scroll to position [676, 0]
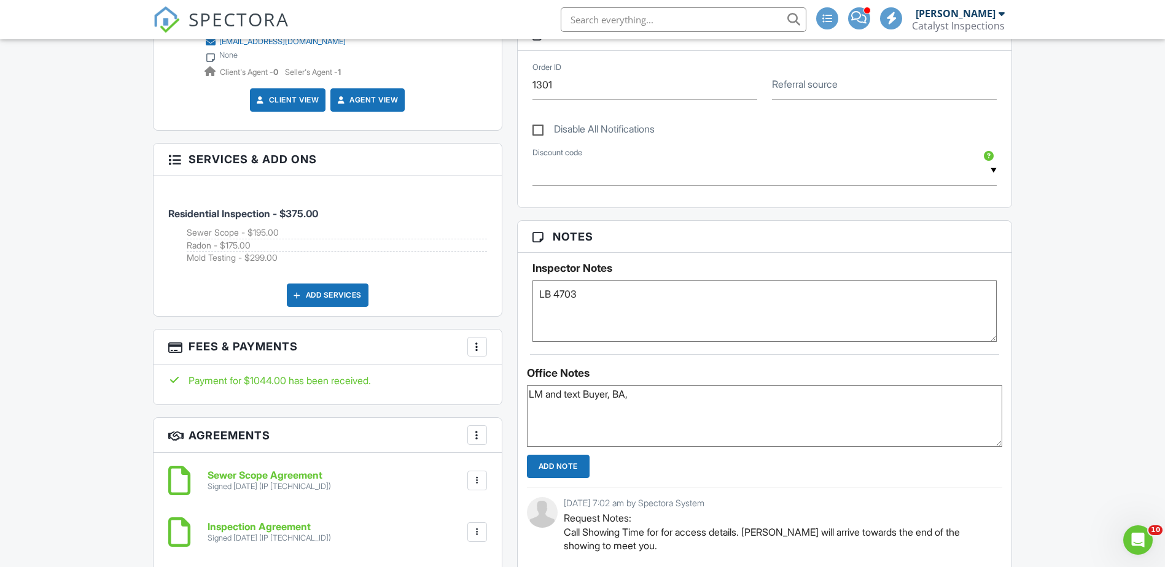
click at [635, 395] on textarea "LM and text Buyer, BA," at bounding box center [765, 416] width 476 height 61
drag, startPoint x: 635, startPoint y: 395, endPoint x: 494, endPoint y: 394, distance: 141.2
click at [494, 394] on div "All emails and texts are disabled for this inspection! All emails and texts hav…" at bounding box center [583, 316] width 874 height 1264
type textarea "Follow up for B, BA. La done."
click at [566, 462] on input "Add Note" at bounding box center [558, 466] width 63 height 23
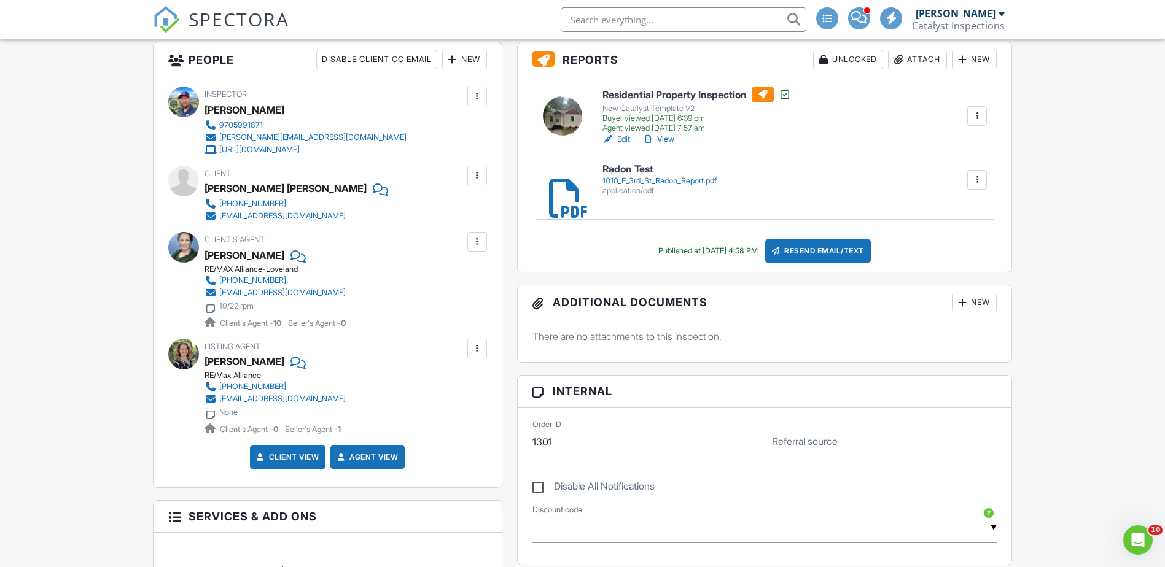
scroll to position [123, 0]
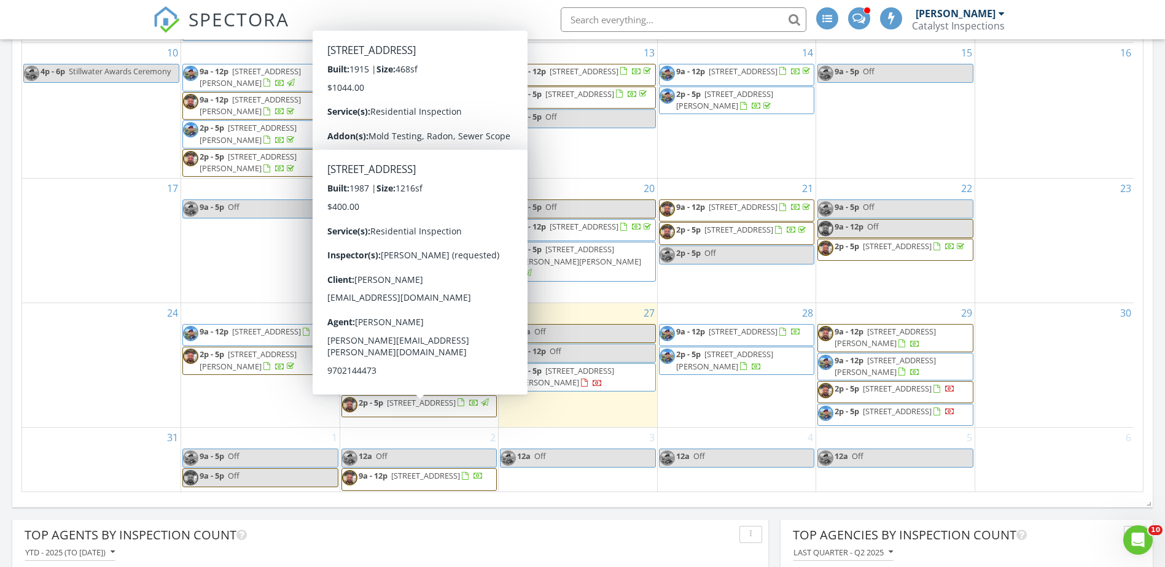
click at [424, 408] on span "1516 Sunset Pl 31, Loveland 80537" at bounding box center [421, 402] width 69 height 11
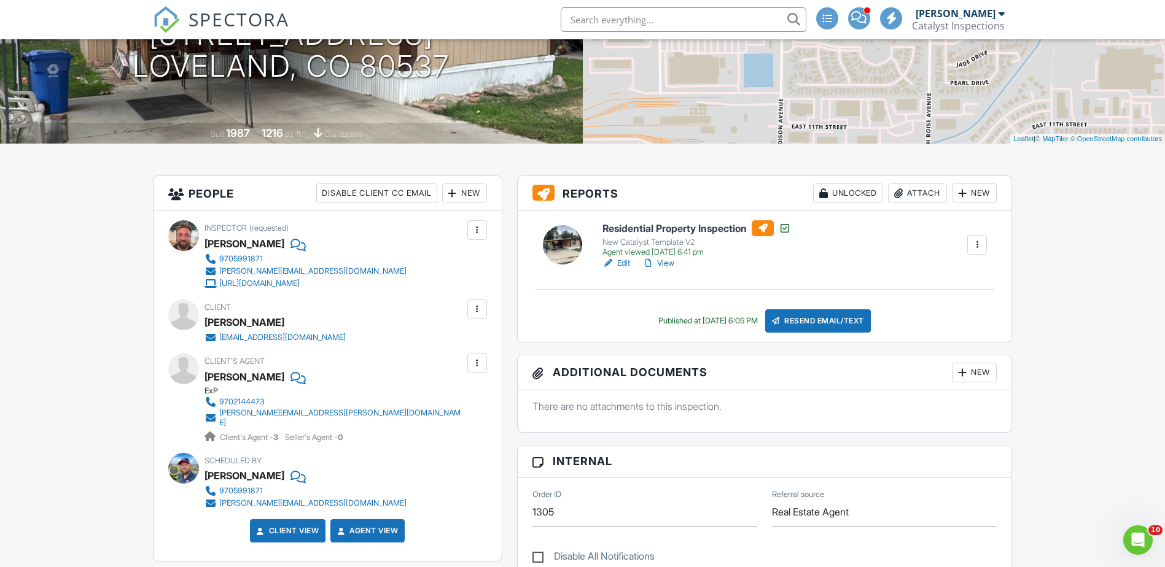
click at [294, 325] on div "[PERSON_NAME]" at bounding box center [279, 322] width 151 height 18
drag, startPoint x: 297, startPoint y: 339, endPoint x: 219, endPoint y: 332, distance: 78.3
click at [219, 332] on div "[EMAIL_ADDRESS][DOMAIN_NAME]" at bounding box center [279, 338] width 151 height 12
copy div "[EMAIL_ADDRESS][DOMAIN_NAME]"
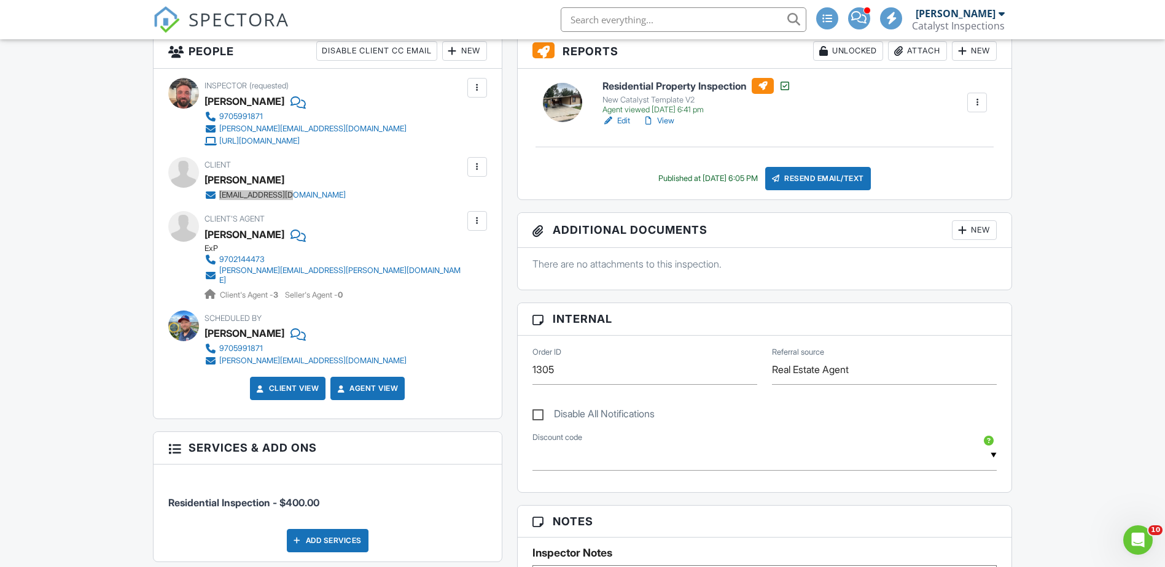
scroll to position [368, 0]
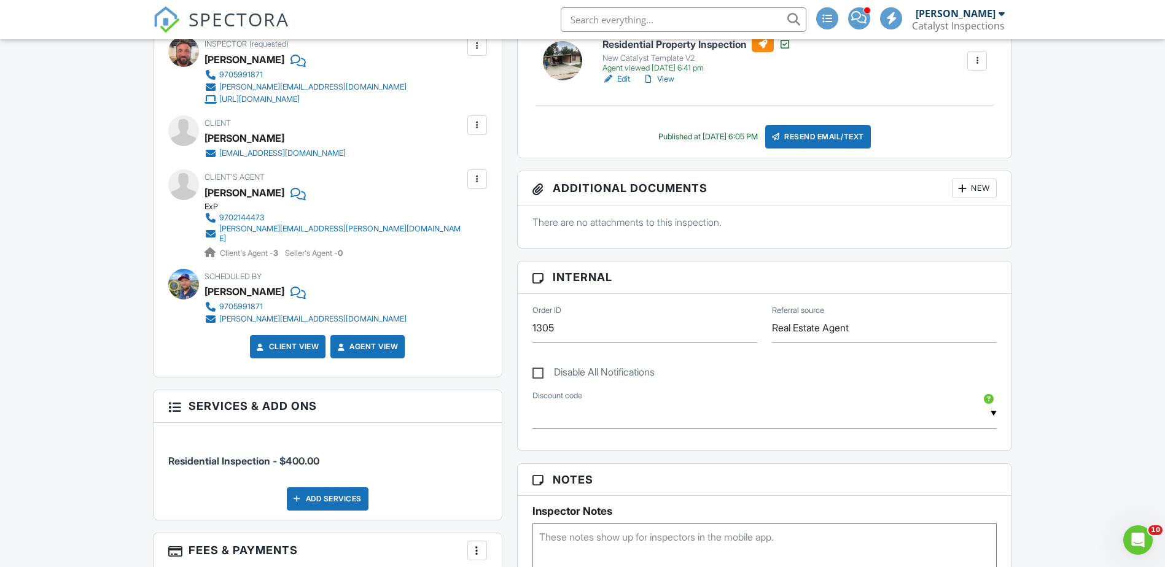
click at [574, 535] on textarea at bounding box center [764, 554] width 465 height 61
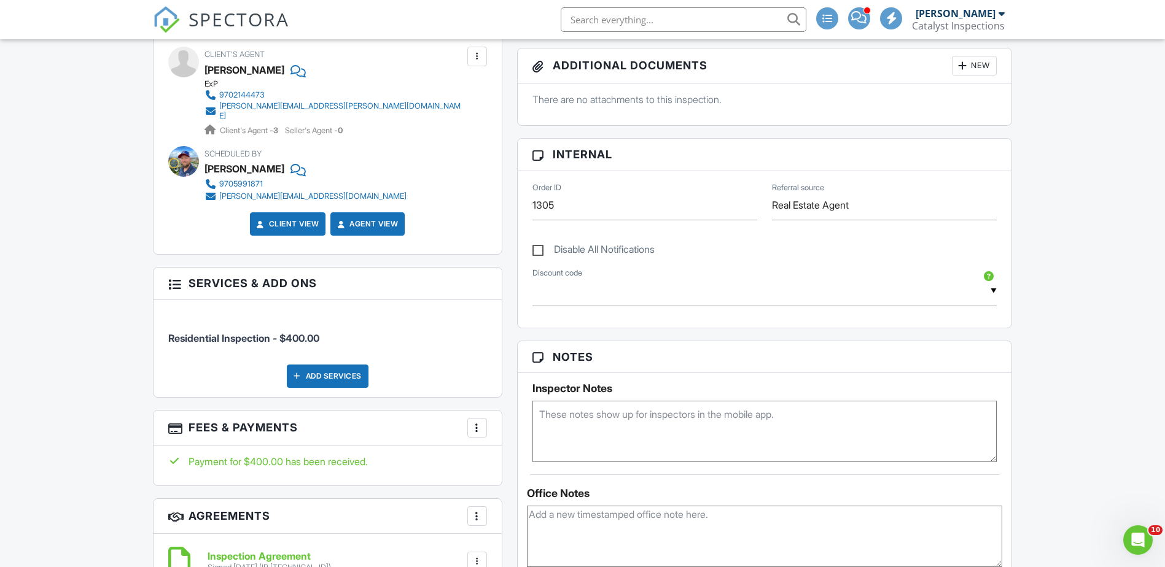
scroll to position [553, 0]
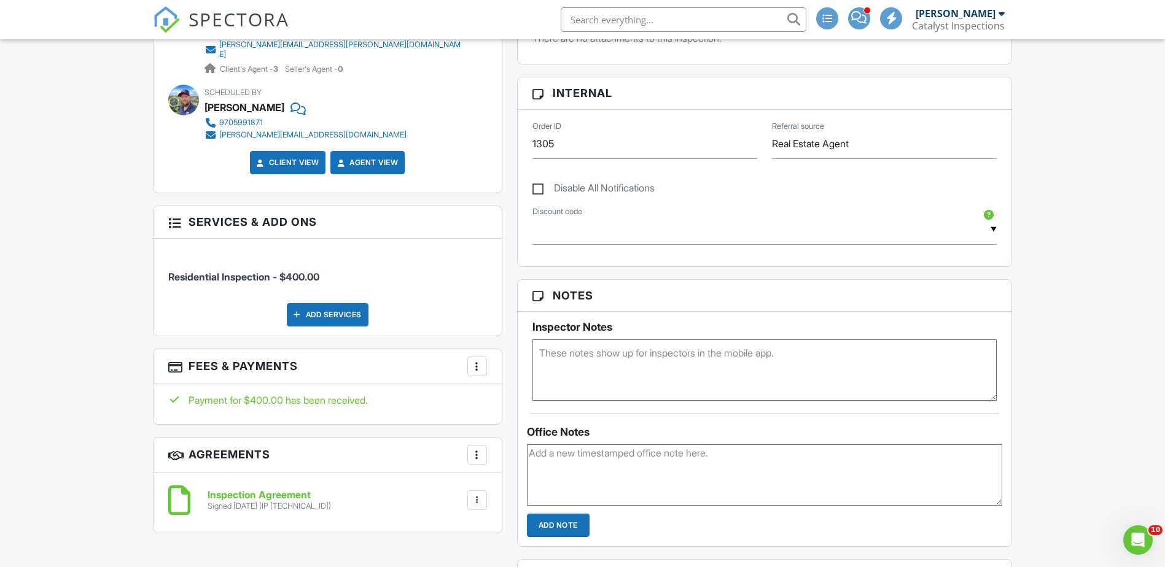
drag, startPoint x: 569, startPoint y: 357, endPoint x: 560, endPoint y: 351, distance: 10.2
click at [569, 357] on textarea at bounding box center [764, 370] width 465 height 61
type textarea "F"
drag, startPoint x: 541, startPoint y: 464, endPoint x: 542, endPoint y: 450, distance: 14.1
click at [541, 464] on textarea at bounding box center [765, 475] width 476 height 61
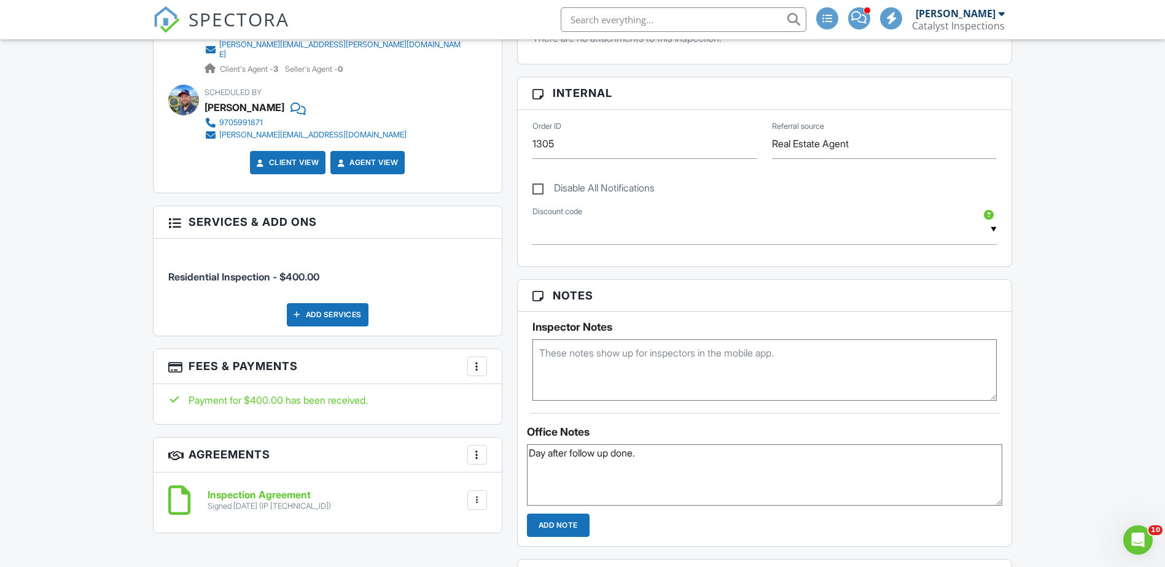
drag, startPoint x: 612, startPoint y: 453, endPoint x: 518, endPoint y: 453, distance: 93.3
click at [518, 453] on div "Office Notes Day after follow up done. Add Note" at bounding box center [765, 475] width 494 height 124
click at [694, 482] on textarea "Day after follow up done." at bounding box center [765, 475] width 476 height 61
type textarea "Day after follow up done. AMI"
click at [567, 526] on input "Add Note" at bounding box center [558, 525] width 63 height 23
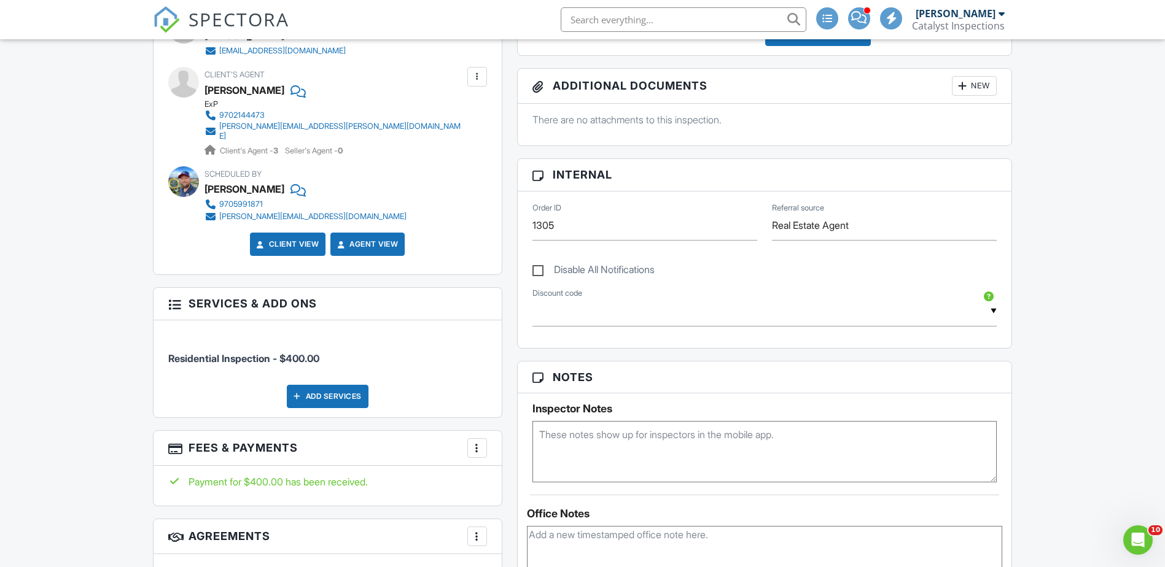
scroll to position [246, 0]
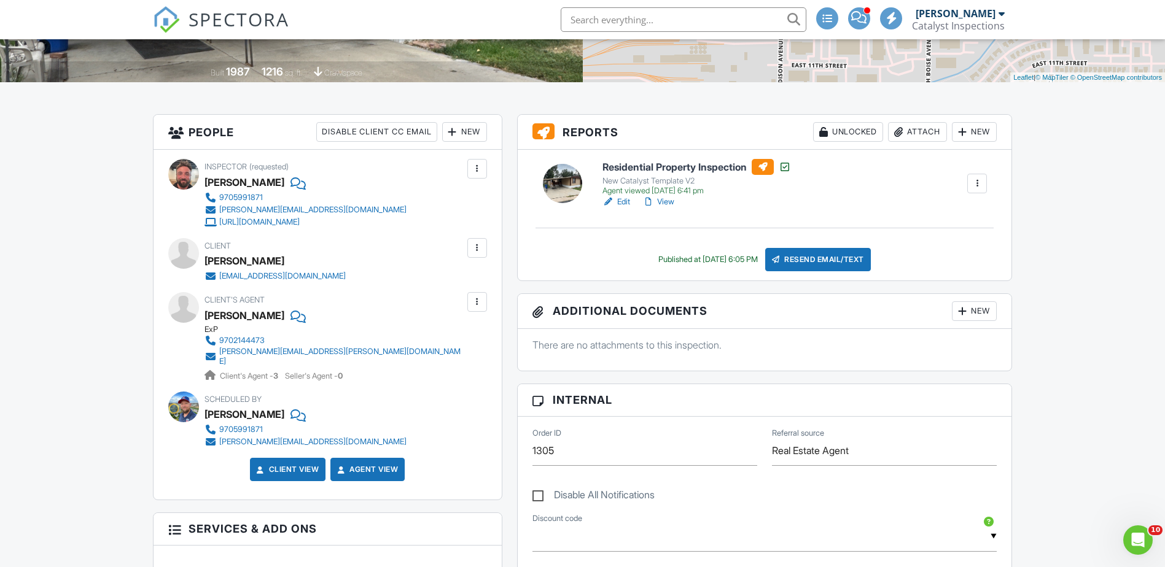
click at [382, 290] on div "Inspector (requested) Josh Donato 9705991871 Randy@CatalyInfrared.com http://ca…" at bounding box center [328, 325] width 348 height 350
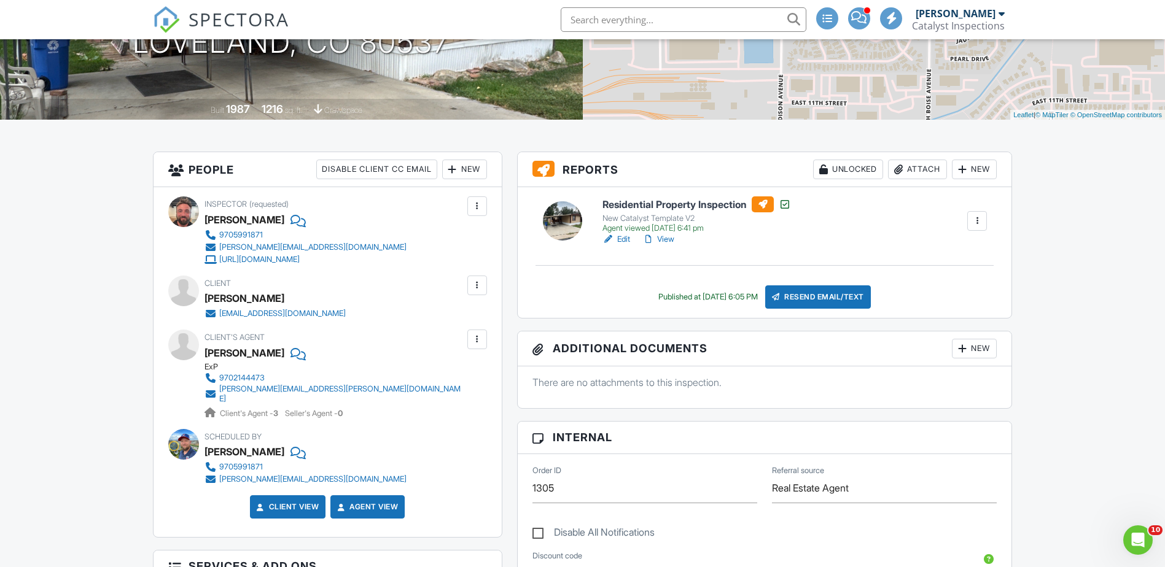
scroll to position [123, 0]
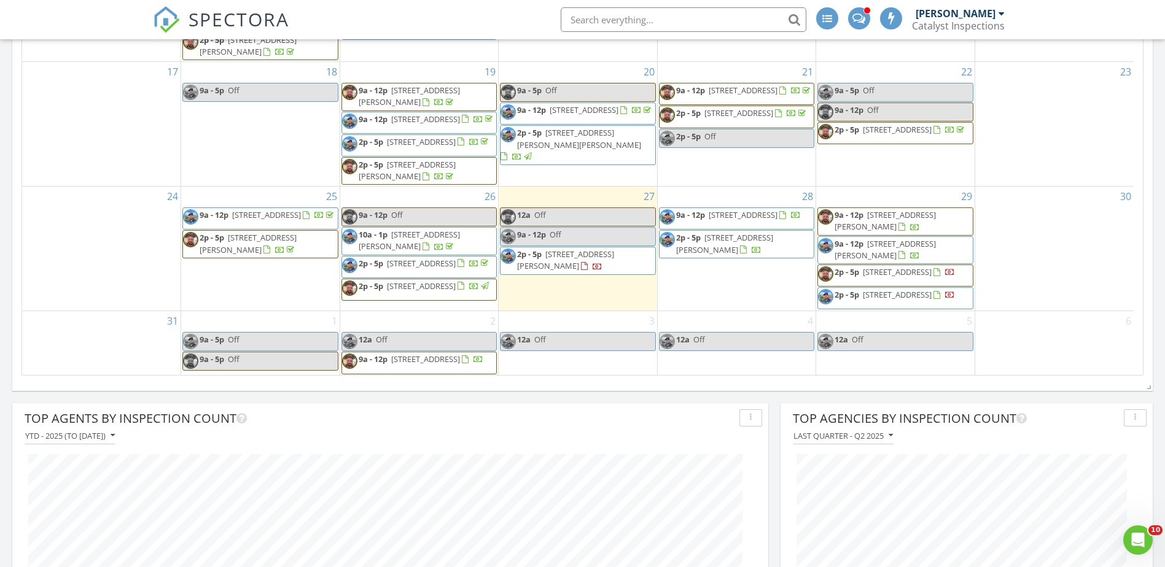
click at [507, 12] on div "SPECTORA [PERSON_NAME] Catalyst Inspections Role: Inspector Change Role Dashboa…" at bounding box center [583, 19] width 860 height 39
